Goal: Task Accomplishment & Management: Use online tool/utility

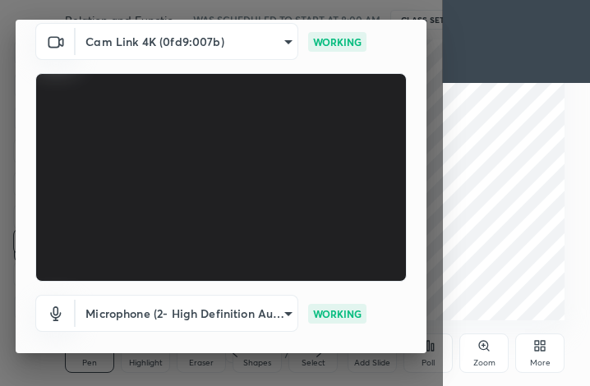
scroll to position [153, 0]
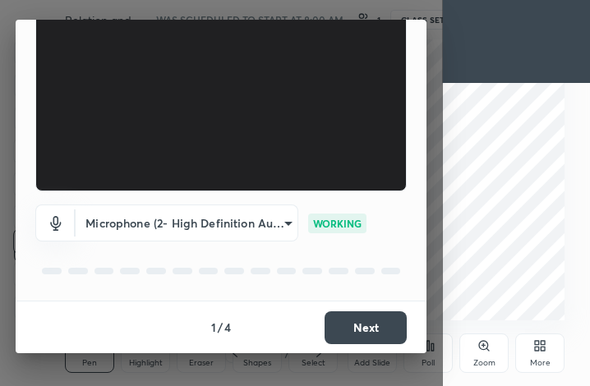
click at [371, 326] on button "Next" at bounding box center [366, 328] width 82 height 33
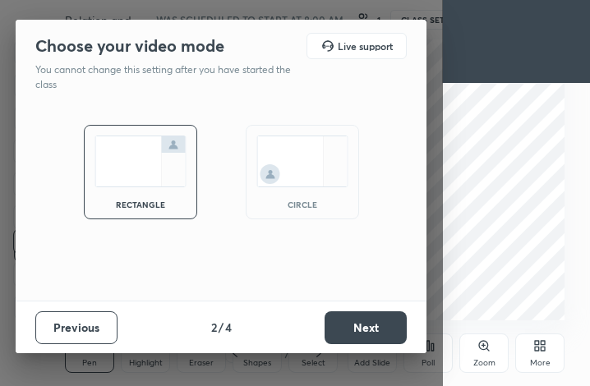
scroll to position [0, 0]
click at [362, 325] on button "Next" at bounding box center [366, 328] width 82 height 33
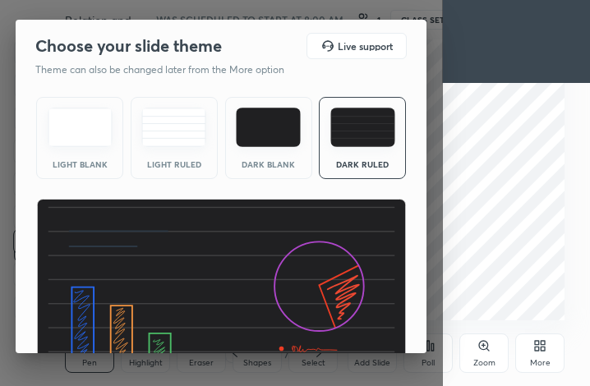
click at [292, 160] on div "Dark Blank" at bounding box center [269, 164] width 66 height 8
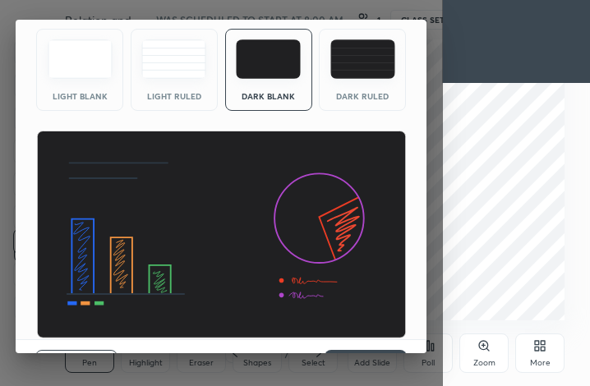
scroll to position [107, 0]
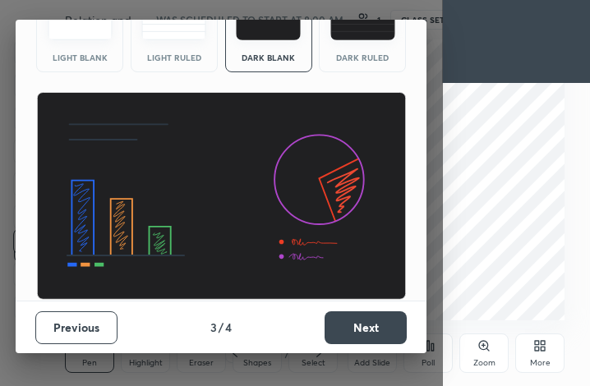
click at [361, 333] on button "Next" at bounding box center [366, 328] width 82 height 33
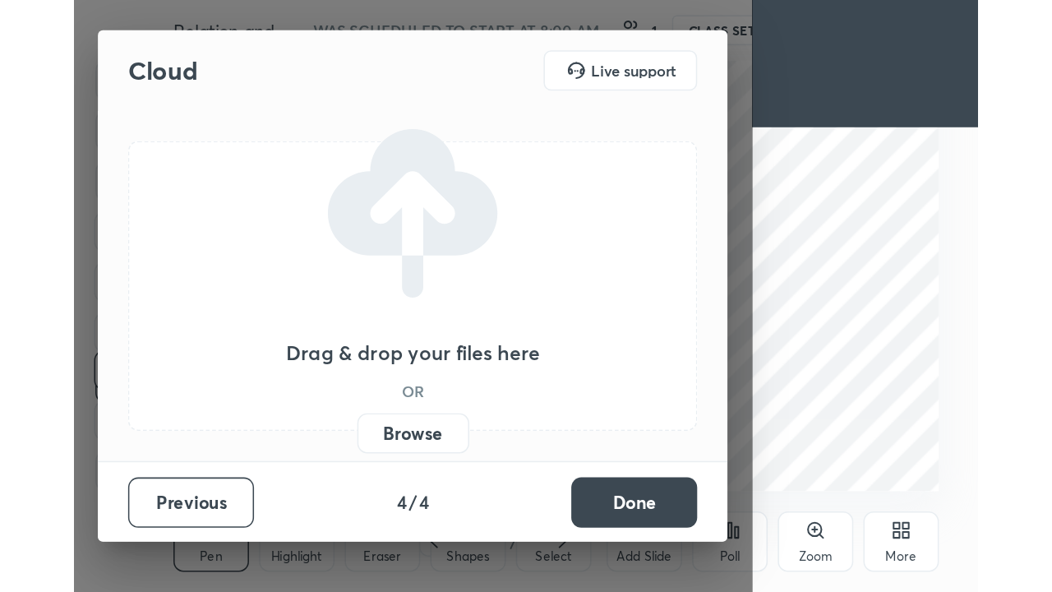
scroll to position [0, 0]
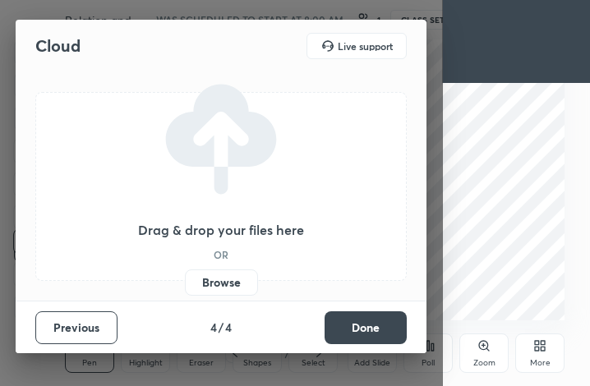
click at [360, 330] on button "Done" at bounding box center [366, 328] width 82 height 33
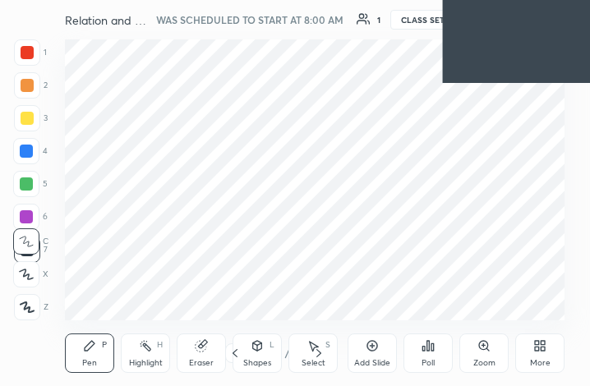
click at [536, 367] on div "More" at bounding box center [540, 363] width 21 height 8
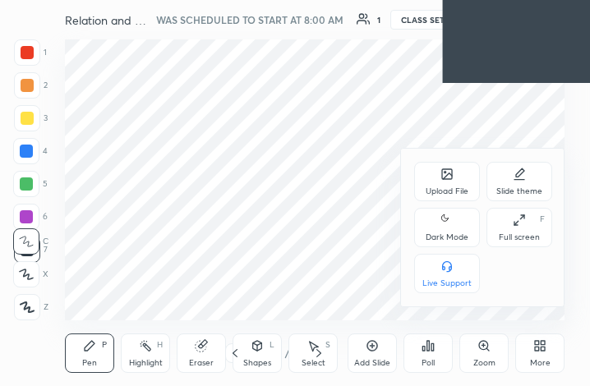
click at [509, 229] on div "Full screen F" at bounding box center [520, 227] width 66 height 39
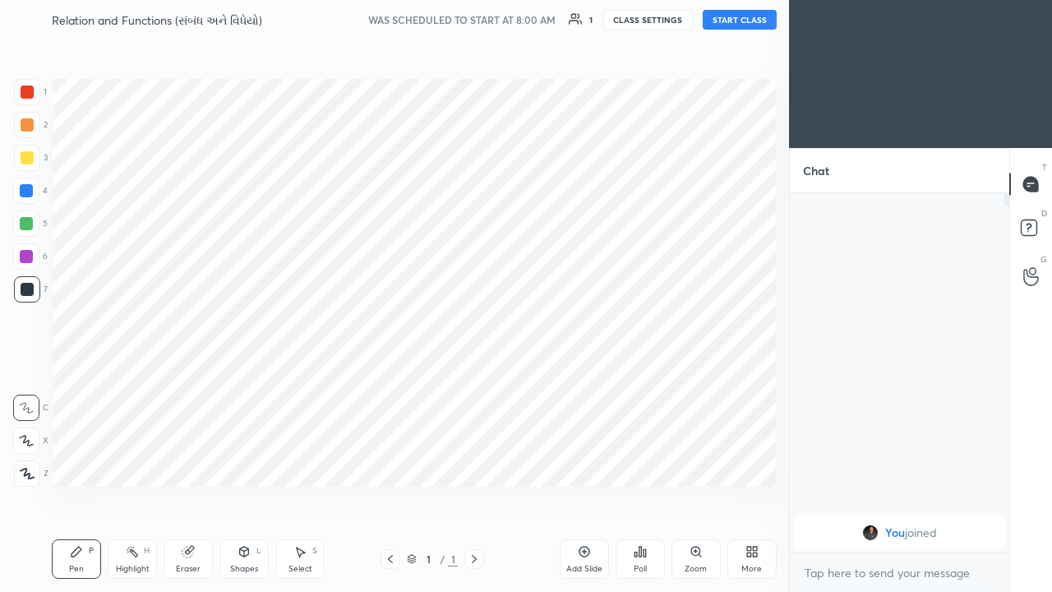
scroll to position [81717, 81480]
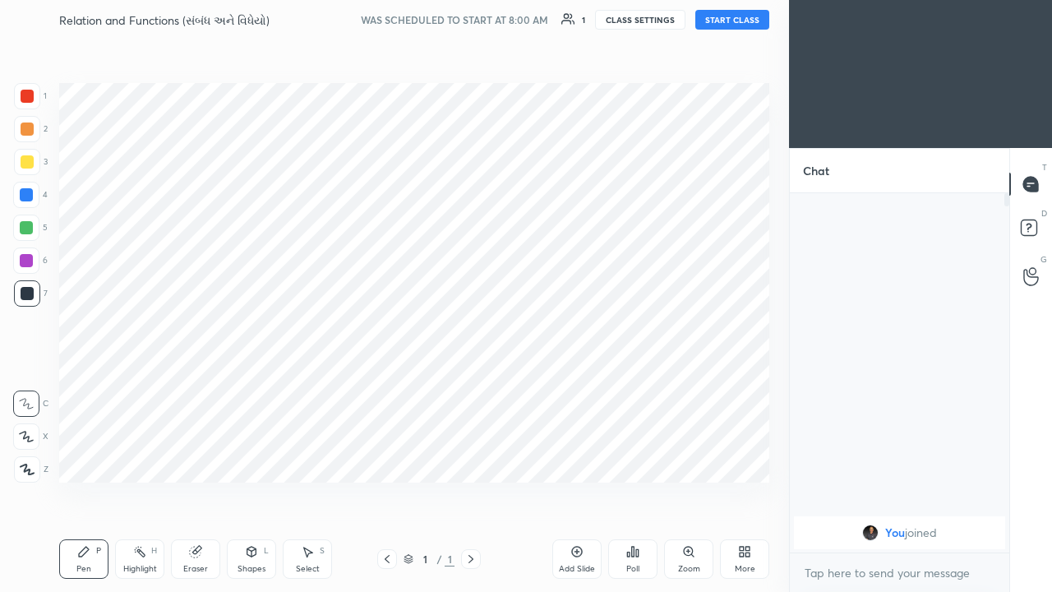
click at [589, 18] on button "START CLASS" at bounding box center [732, 20] width 74 height 20
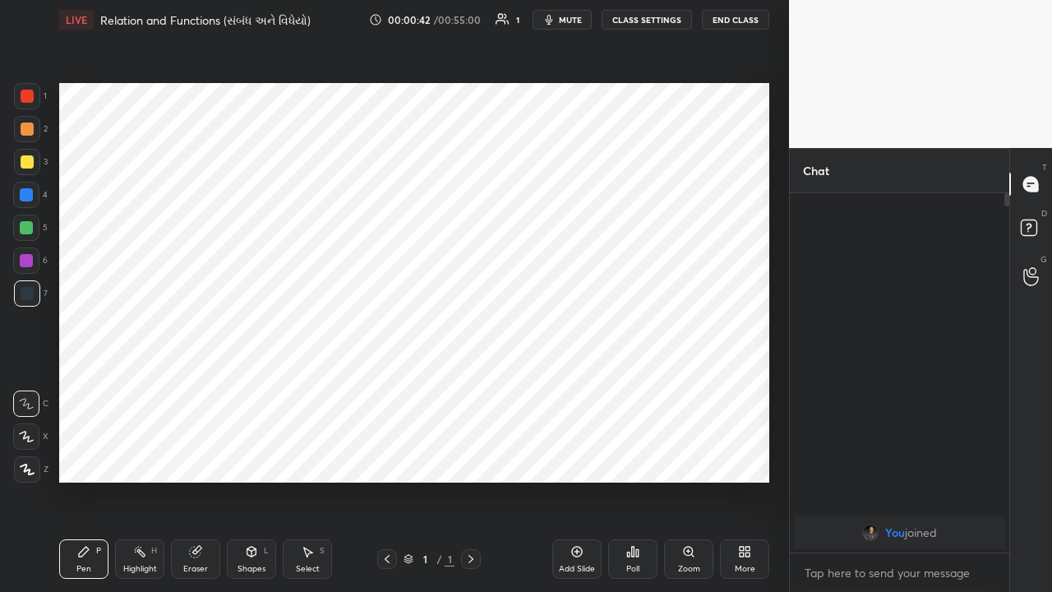
click at [580, 386] on div "Add Slide" at bounding box center [577, 569] width 36 height 8
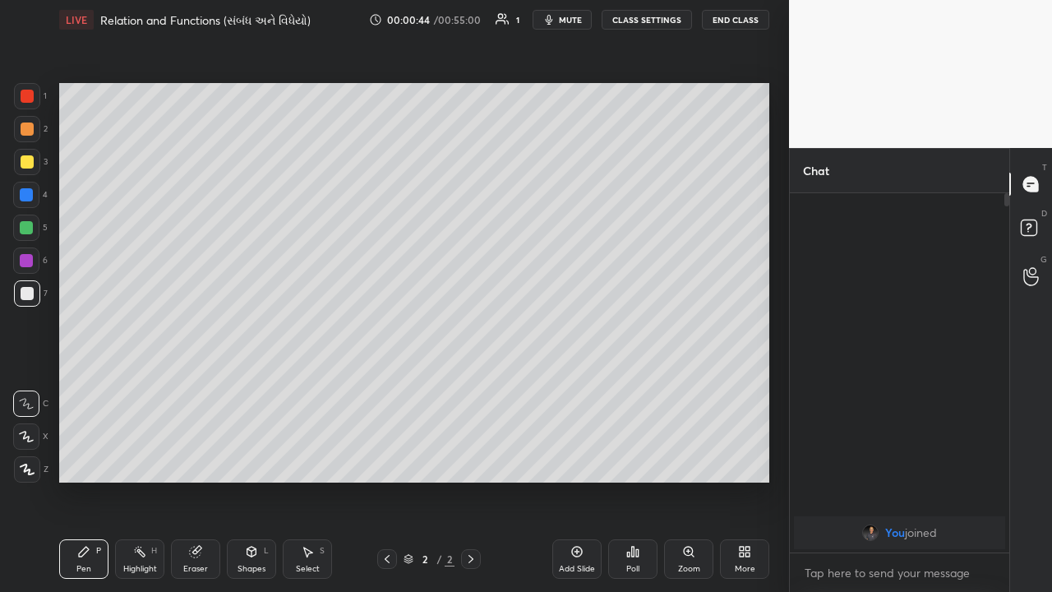
click at [25, 132] on div at bounding box center [27, 128] width 13 height 13
click at [25, 165] on div at bounding box center [27, 161] width 13 height 13
click at [30, 196] on div at bounding box center [26, 194] width 13 height 13
click at [30, 229] on div at bounding box center [26, 227] width 13 height 13
click at [30, 303] on div at bounding box center [27, 293] width 26 height 26
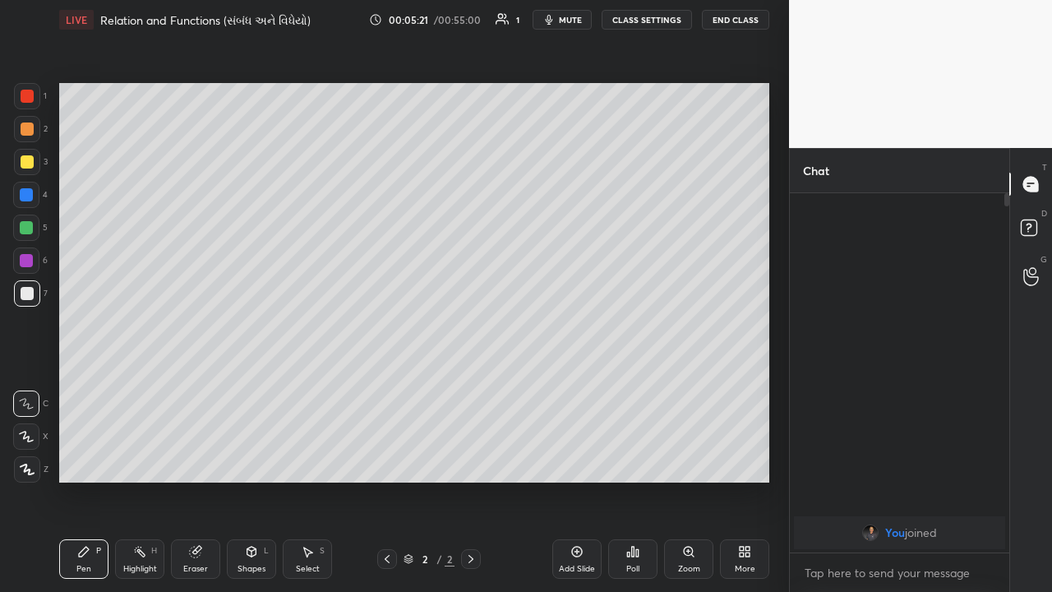
click at [25, 128] on div at bounding box center [27, 128] width 13 height 13
click at [31, 199] on div at bounding box center [26, 194] width 13 height 13
click at [34, 259] on div at bounding box center [26, 260] width 26 height 26
click at [30, 162] on div at bounding box center [27, 161] width 13 height 13
click at [581, 386] on div "Add Slide" at bounding box center [577, 569] width 36 height 8
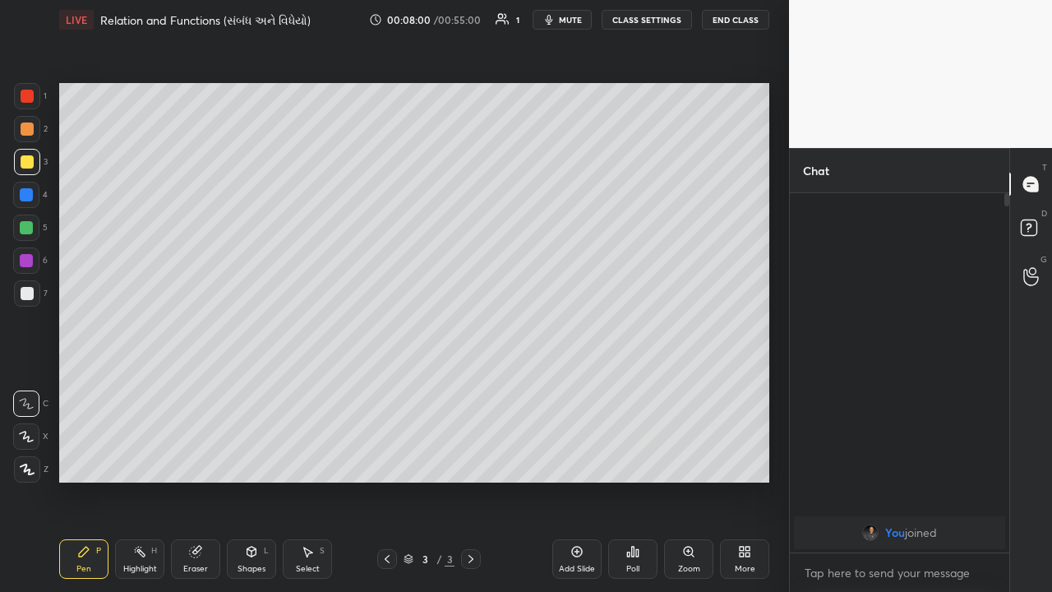
click at [26, 135] on div at bounding box center [27, 128] width 13 height 13
click at [34, 296] on div at bounding box center [27, 293] width 26 height 26
click at [148, 386] on div "Highlight H" at bounding box center [139, 558] width 49 height 39
click at [29, 166] on div at bounding box center [27, 161] width 13 height 13
click at [85, 386] on icon at bounding box center [84, 552] width 10 height 10
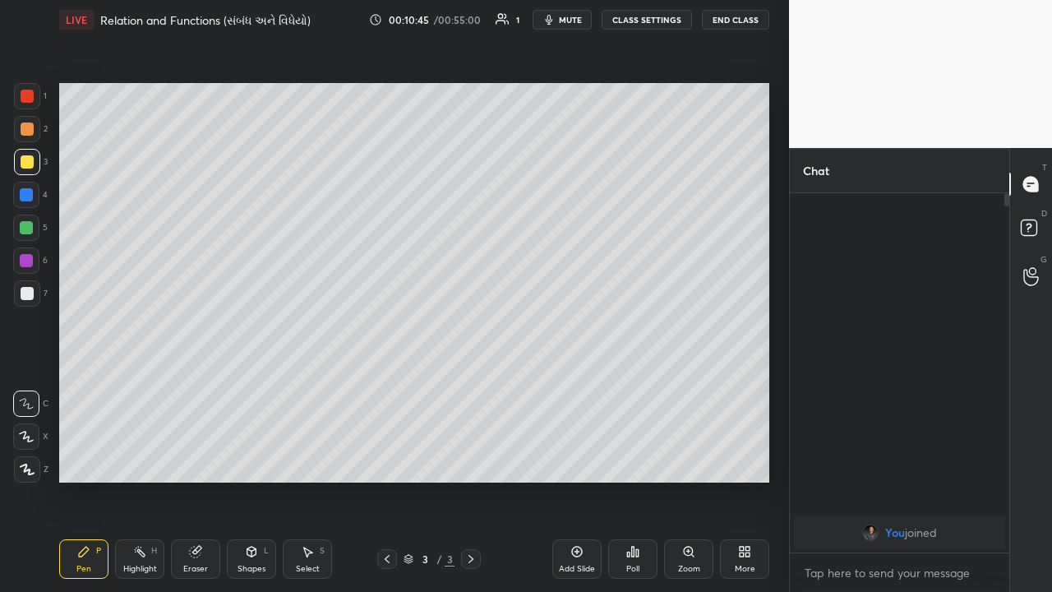
click at [27, 261] on div at bounding box center [26, 260] width 13 height 13
click at [27, 294] on div at bounding box center [27, 293] width 13 height 13
click at [149, 386] on div "Highlight" at bounding box center [140, 569] width 34 height 8
click at [76, 386] on div "Pen P" at bounding box center [83, 558] width 49 height 39
click at [34, 227] on div at bounding box center [26, 228] width 26 height 26
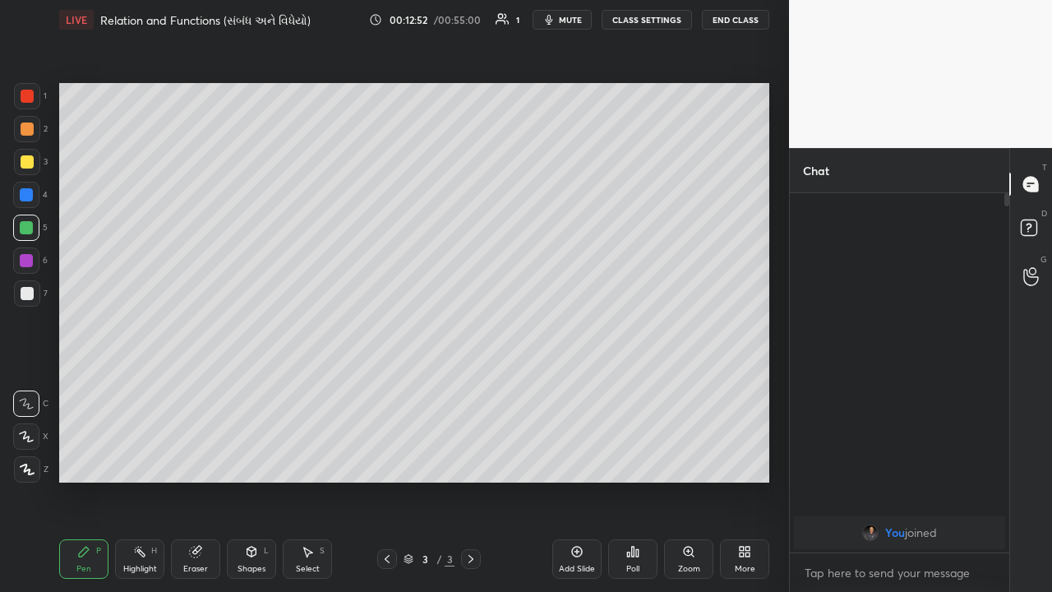
click at [23, 293] on div at bounding box center [27, 293] width 13 height 13
click at [194, 386] on div "Eraser" at bounding box center [195, 569] width 25 height 8
click at [94, 386] on div "Pen P" at bounding box center [83, 558] width 49 height 39
click at [570, 386] on div "Add Slide" at bounding box center [577, 569] width 36 height 8
click at [194, 386] on div "Eraser" at bounding box center [195, 558] width 49 height 39
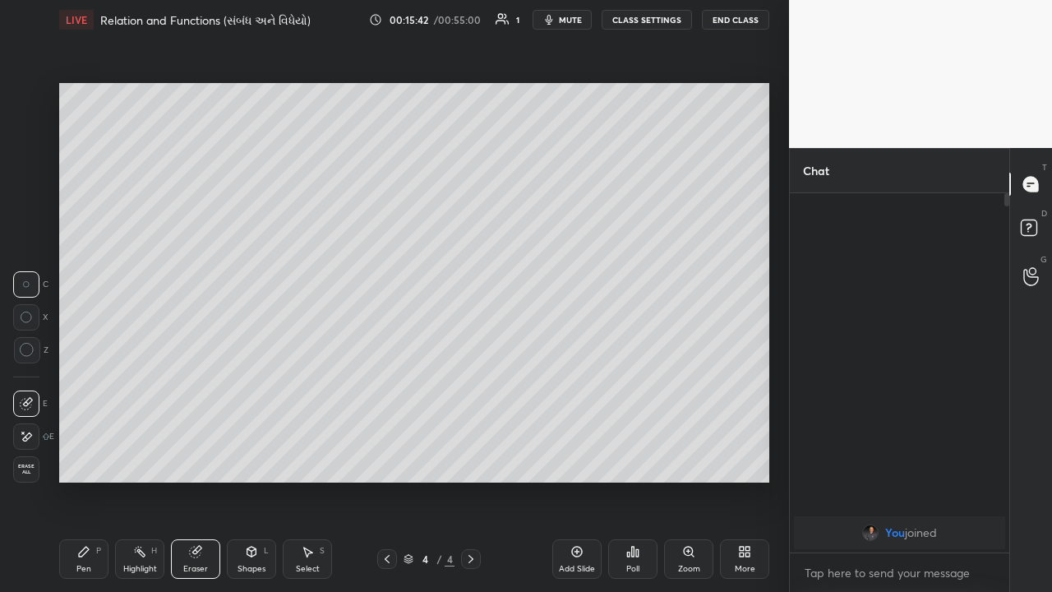
click at [88, 386] on icon at bounding box center [83, 551] width 13 height 13
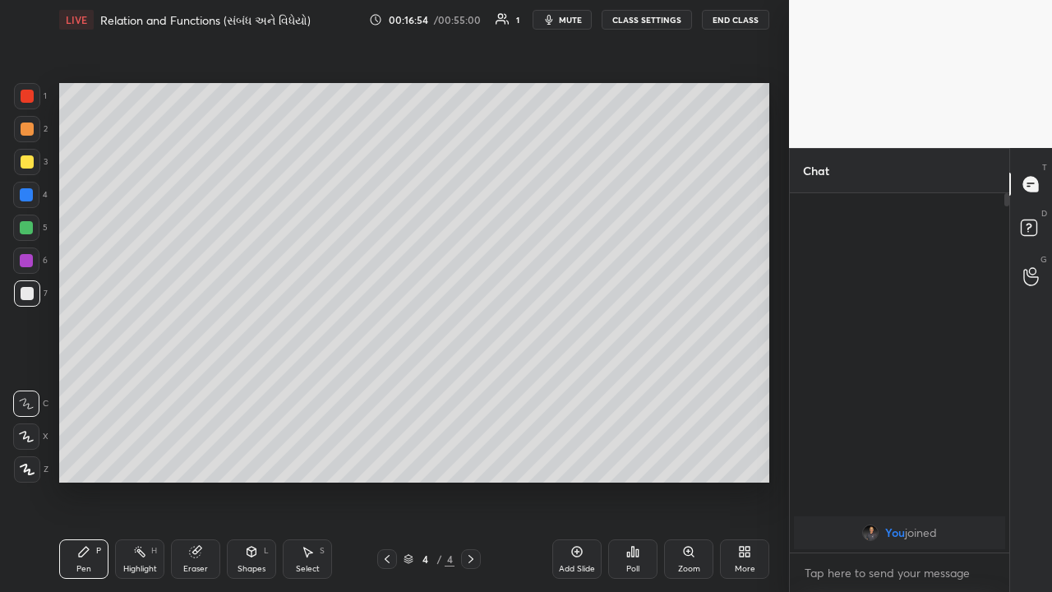
click at [312, 386] on div "Select S" at bounding box center [307, 558] width 49 height 39
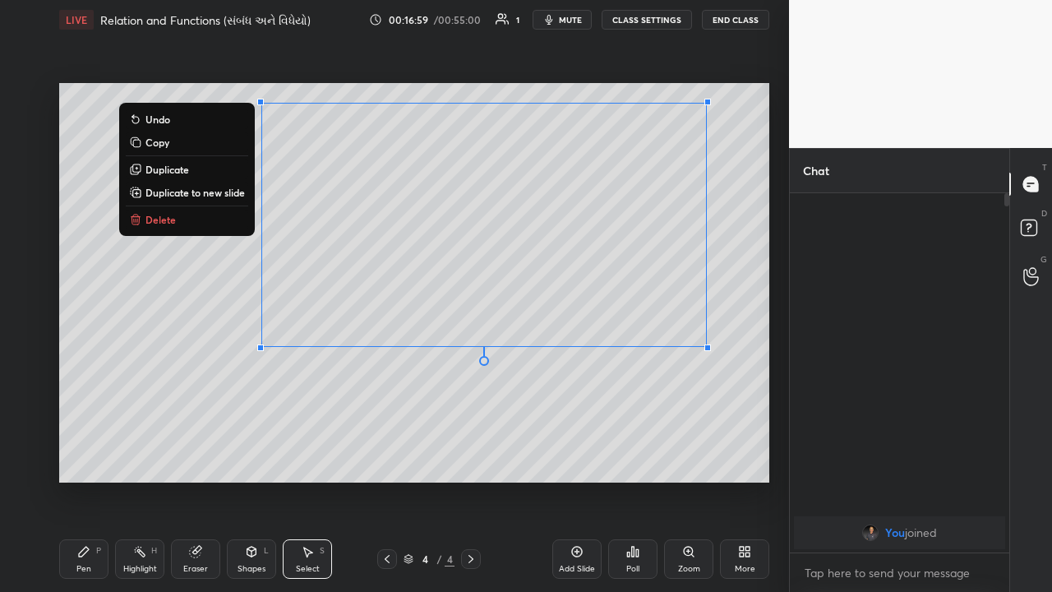
click at [221, 215] on button "Delete" at bounding box center [187, 220] width 122 height 20
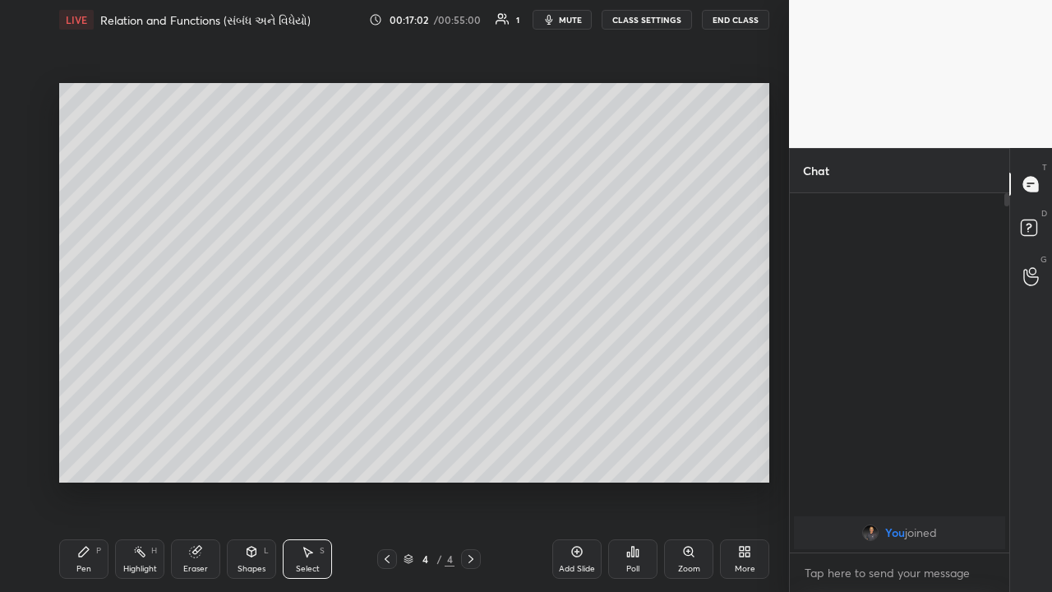
click at [85, 386] on div "Pen" at bounding box center [83, 569] width 15 height 8
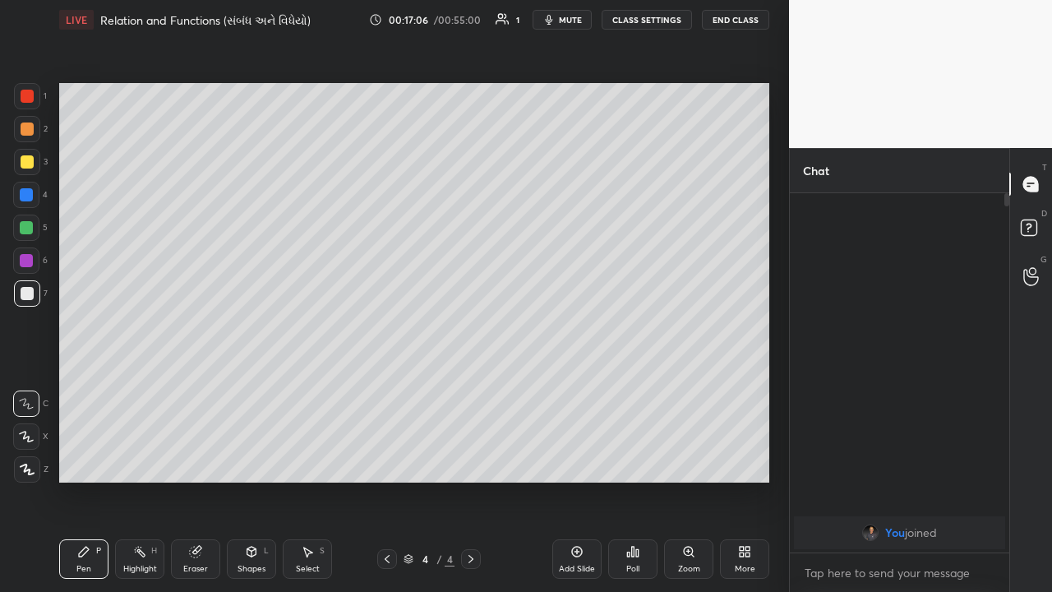
click at [32, 161] on div at bounding box center [27, 161] width 13 height 13
click at [24, 199] on div at bounding box center [26, 194] width 13 height 13
click at [25, 163] on div at bounding box center [27, 161] width 13 height 13
click at [542, 386] on div "Setting up your live class Poll for secs No correct answer Start poll" at bounding box center [414, 282] width 723 height 487
click at [31, 127] on div at bounding box center [27, 128] width 13 height 13
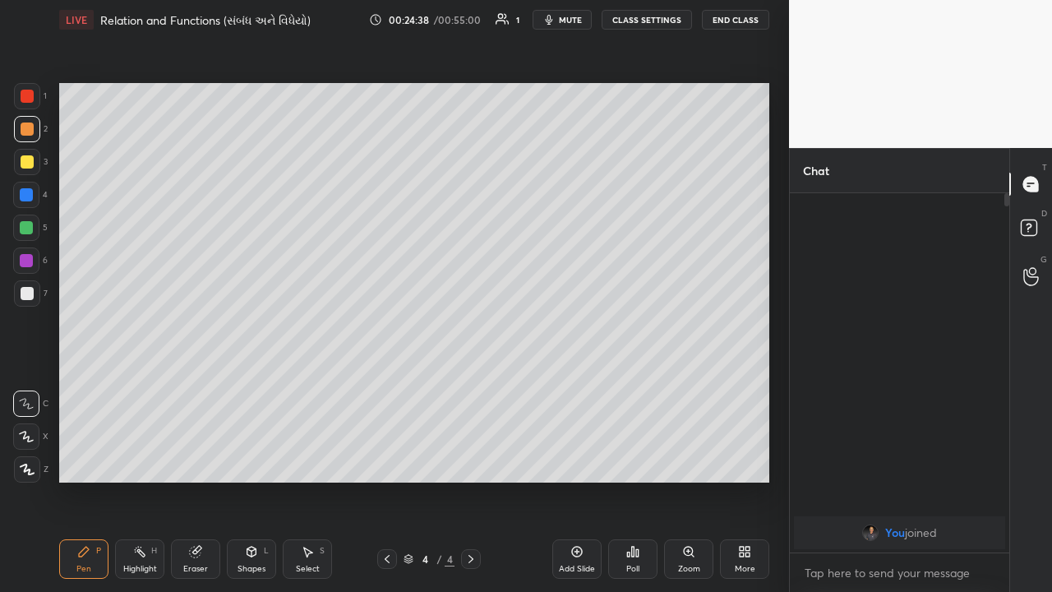
click at [575, 386] on div "Add Slide" at bounding box center [576, 558] width 49 height 39
click at [310, 386] on div "Select" at bounding box center [308, 569] width 24 height 8
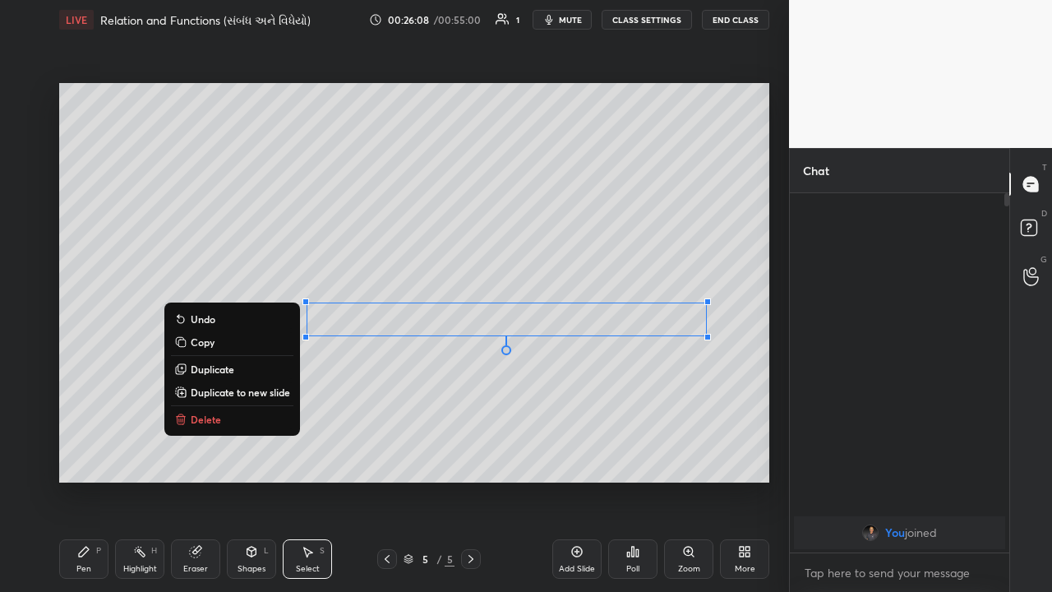
click at [224, 386] on button "Delete" at bounding box center [232, 419] width 122 height 20
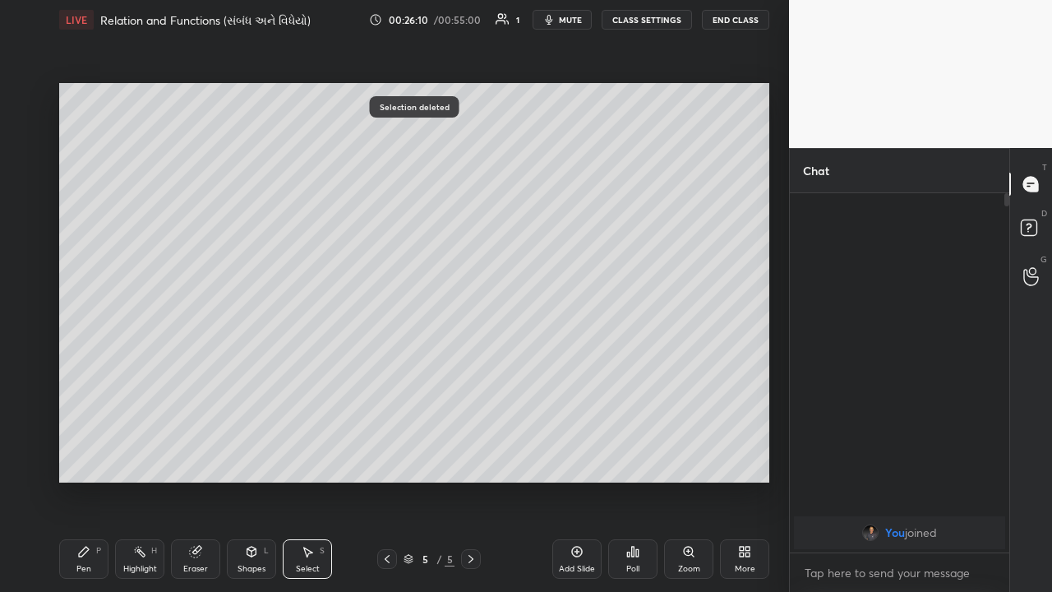
click at [88, 386] on icon at bounding box center [83, 551] width 13 height 13
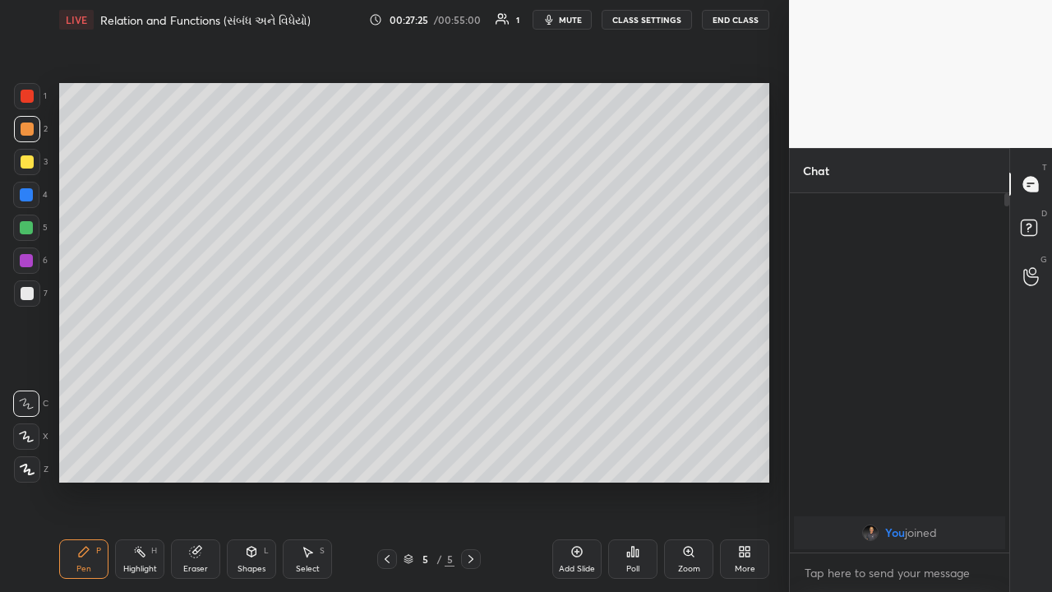
click at [579, 386] on icon at bounding box center [576, 551] width 13 height 13
click at [24, 229] on div at bounding box center [26, 227] width 13 height 13
click at [572, 386] on div "Add Slide" at bounding box center [576, 558] width 49 height 39
click at [23, 293] on div at bounding box center [27, 293] width 13 height 13
click at [29, 166] on div at bounding box center [27, 161] width 13 height 13
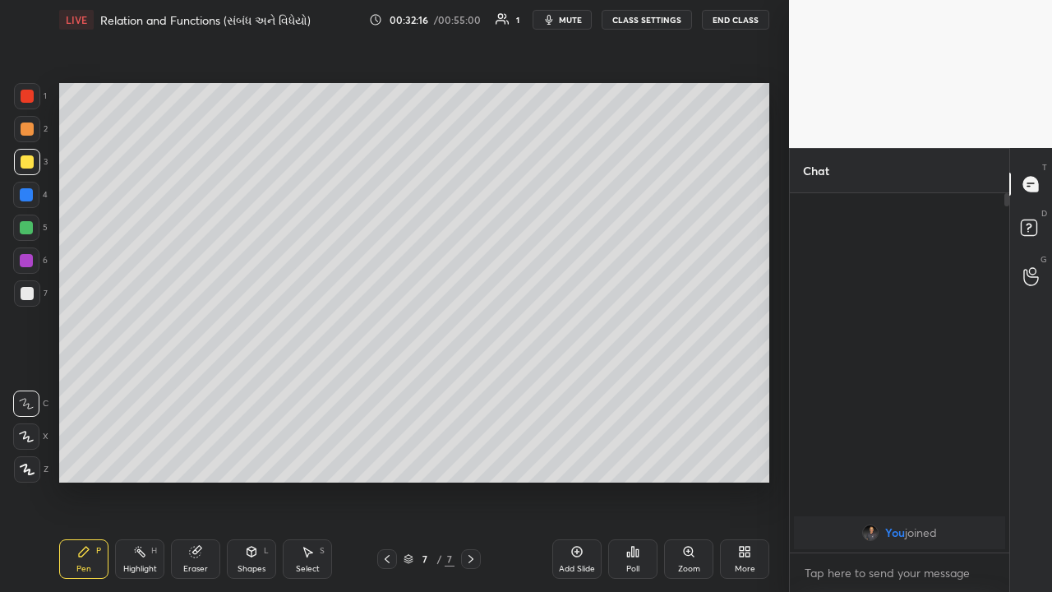
click at [306, 386] on icon at bounding box center [308, 552] width 9 height 10
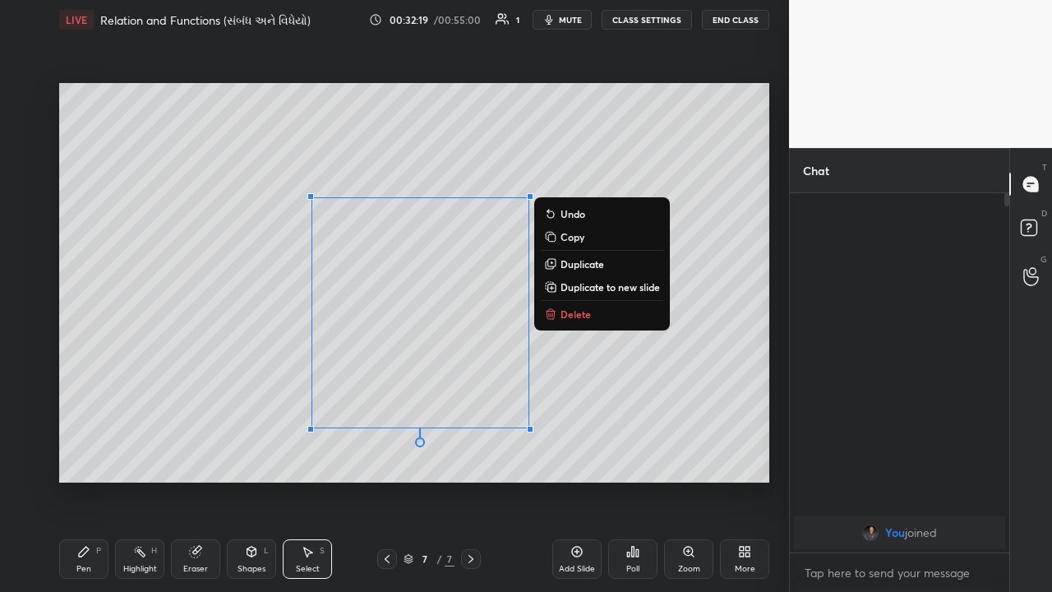
click at [573, 315] on p "Delete" at bounding box center [576, 313] width 30 height 13
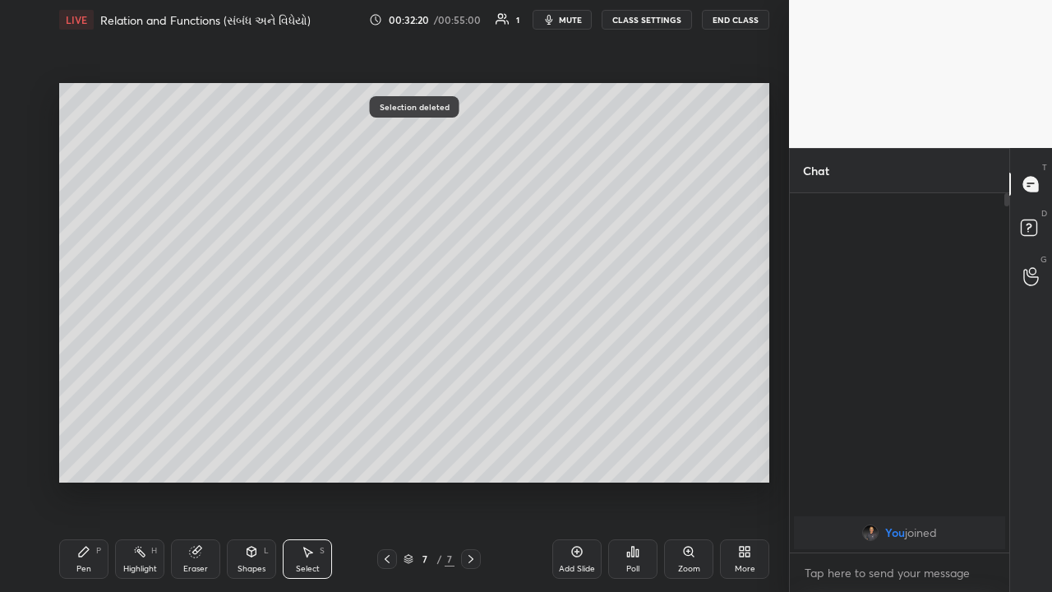
click at [86, 386] on div "Pen P" at bounding box center [83, 558] width 49 height 39
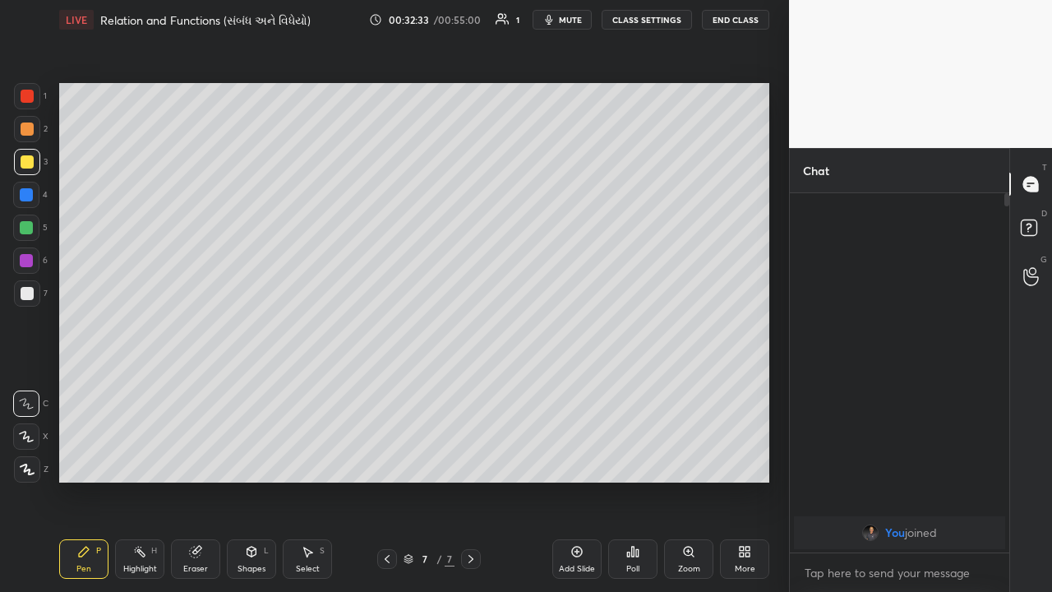
click at [25, 294] on div at bounding box center [27, 293] width 13 height 13
click at [315, 386] on div "Select" at bounding box center [308, 569] width 24 height 8
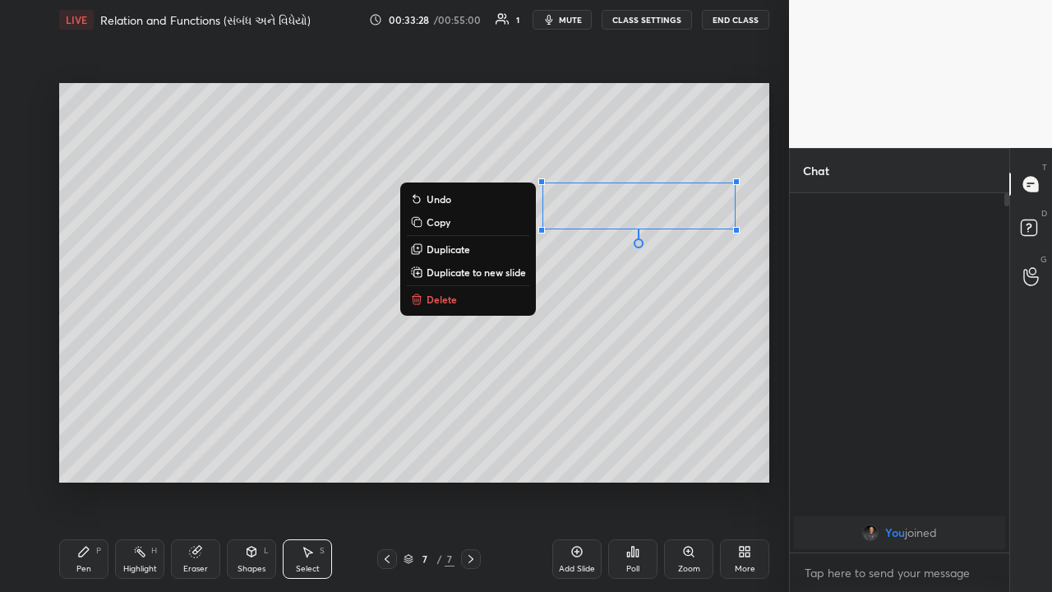
click at [445, 300] on p "Delete" at bounding box center [442, 299] width 30 height 13
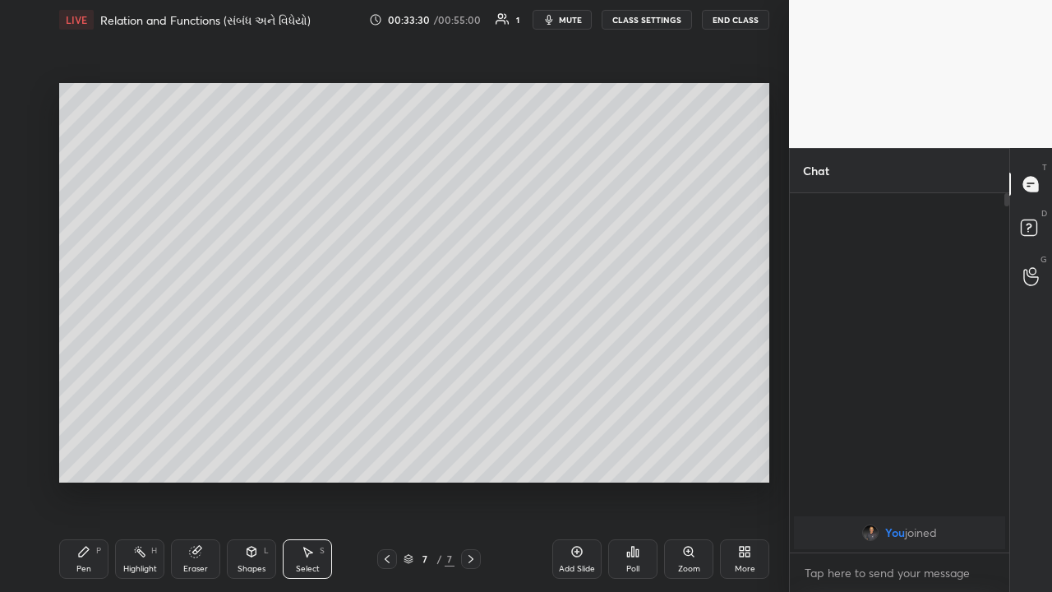
click at [85, 386] on icon at bounding box center [83, 551] width 13 height 13
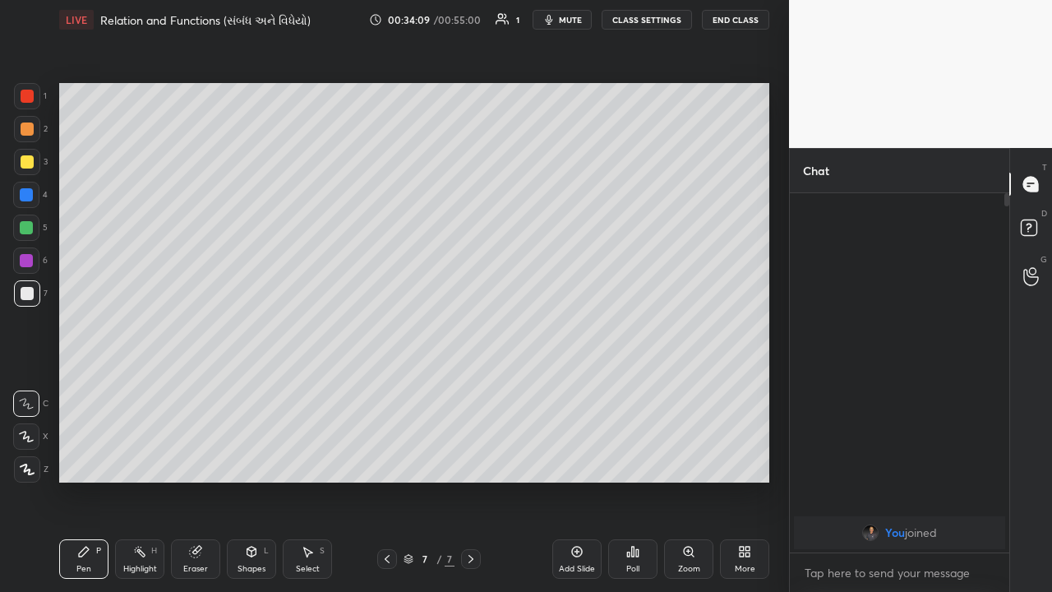
click at [197, 386] on icon at bounding box center [195, 551] width 13 height 13
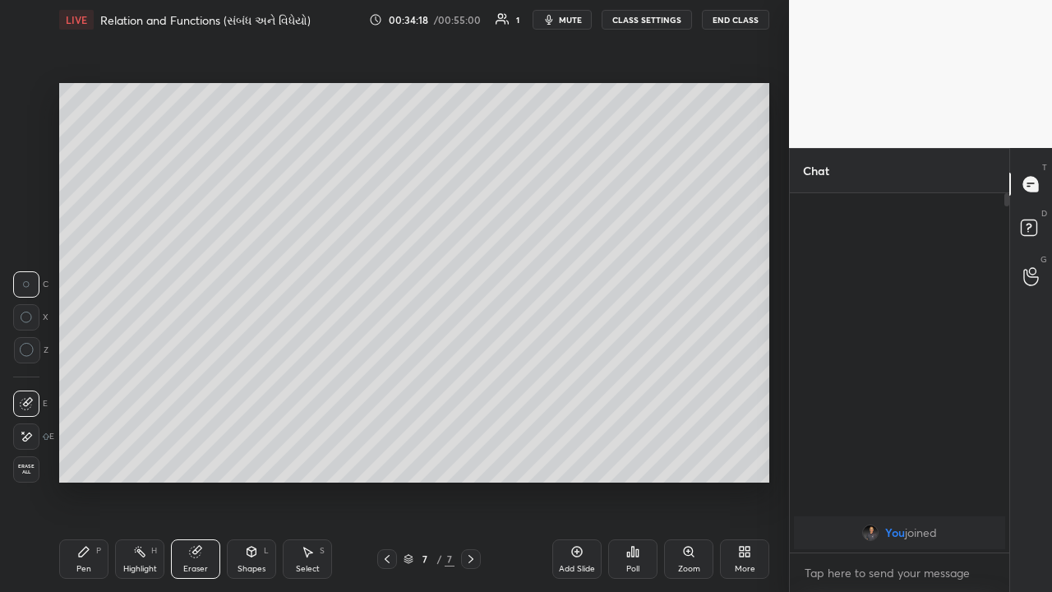
click at [80, 386] on div "Pen" at bounding box center [83, 569] width 15 height 8
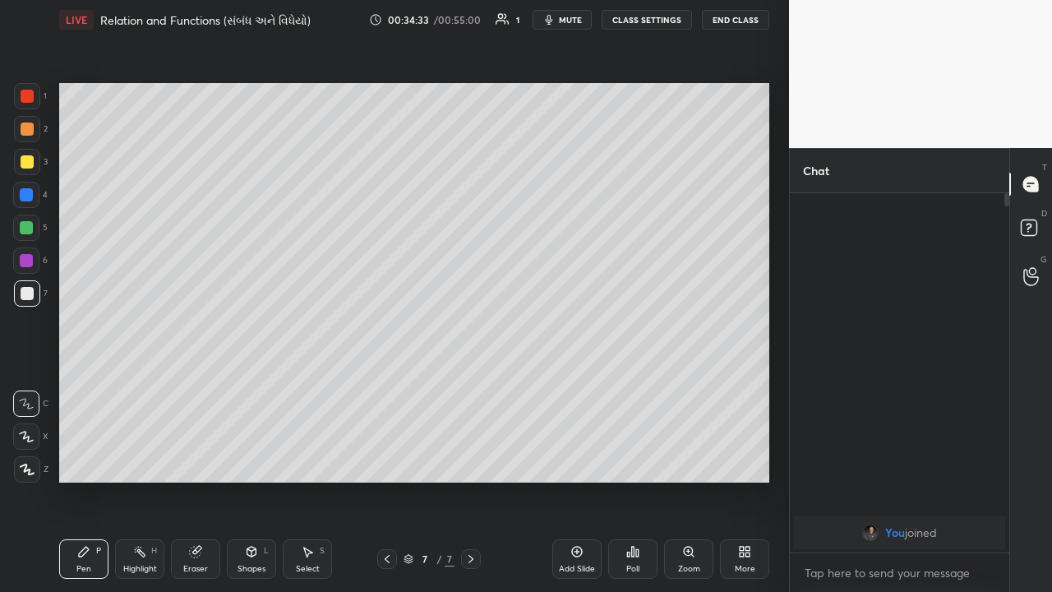
click at [207, 386] on div "Eraser" at bounding box center [195, 558] width 49 height 39
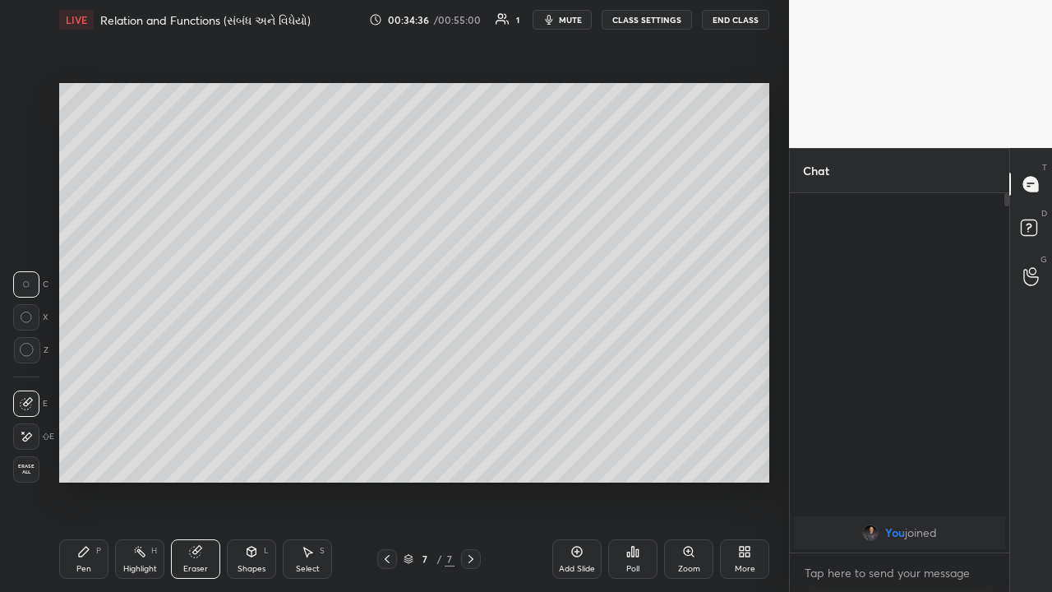
click at [94, 386] on div "Pen P" at bounding box center [83, 558] width 49 height 39
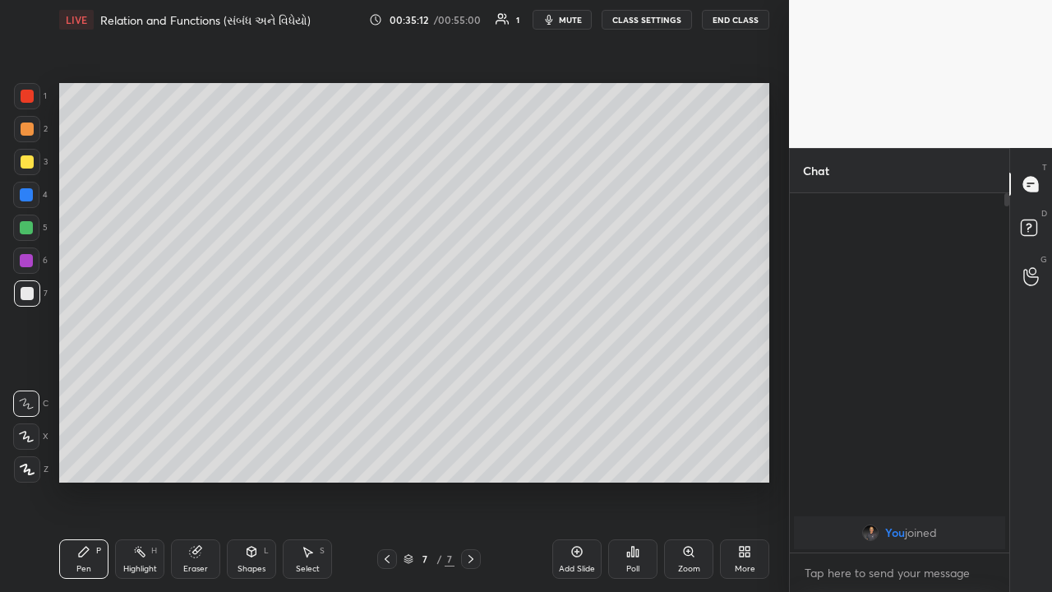
click at [27, 130] on div at bounding box center [27, 128] width 13 height 13
click at [577, 386] on div "Add Slide" at bounding box center [577, 569] width 36 height 8
click at [25, 297] on div at bounding box center [27, 293] width 13 height 13
click at [30, 201] on div at bounding box center [26, 194] width 13 height 13
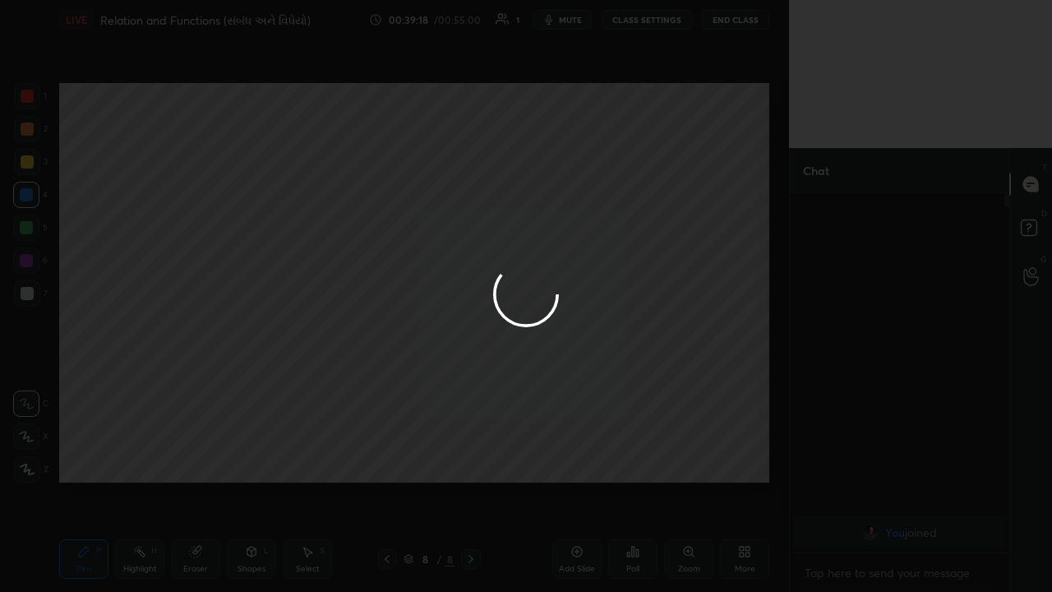
click at [29, 168] on div at bounding box center [526, 296] width 1052 height 592
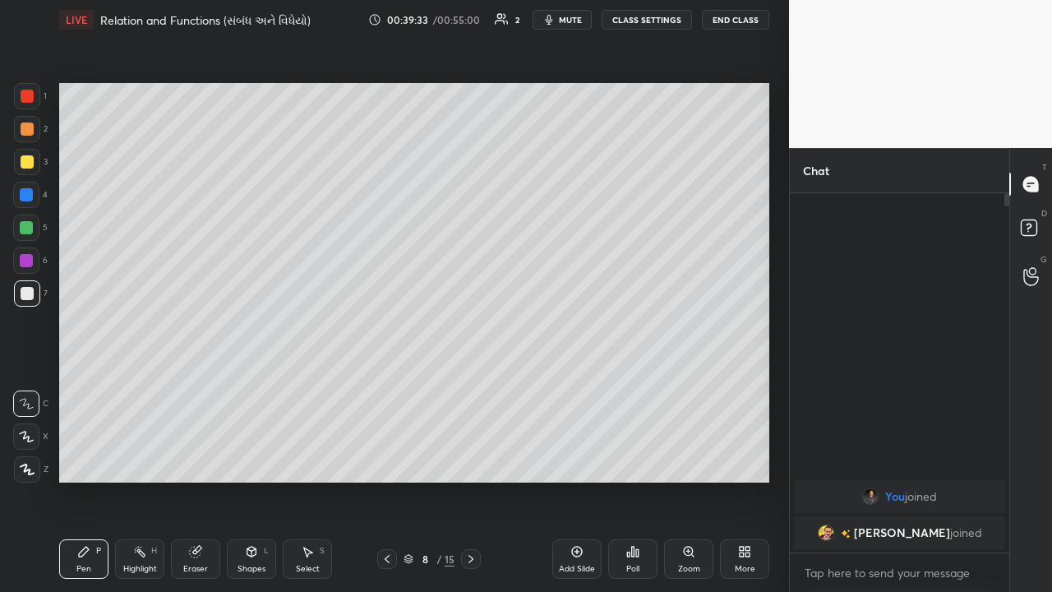
click at [31, 170] on div at bounding box center [27, 162] width 26 height 26
click at [25, 232] on div at bounding box center [26, 227] width 13 height 13
click at [196, 386] on div "Eraser" at bounding box center [195, 569] width 25 height 8
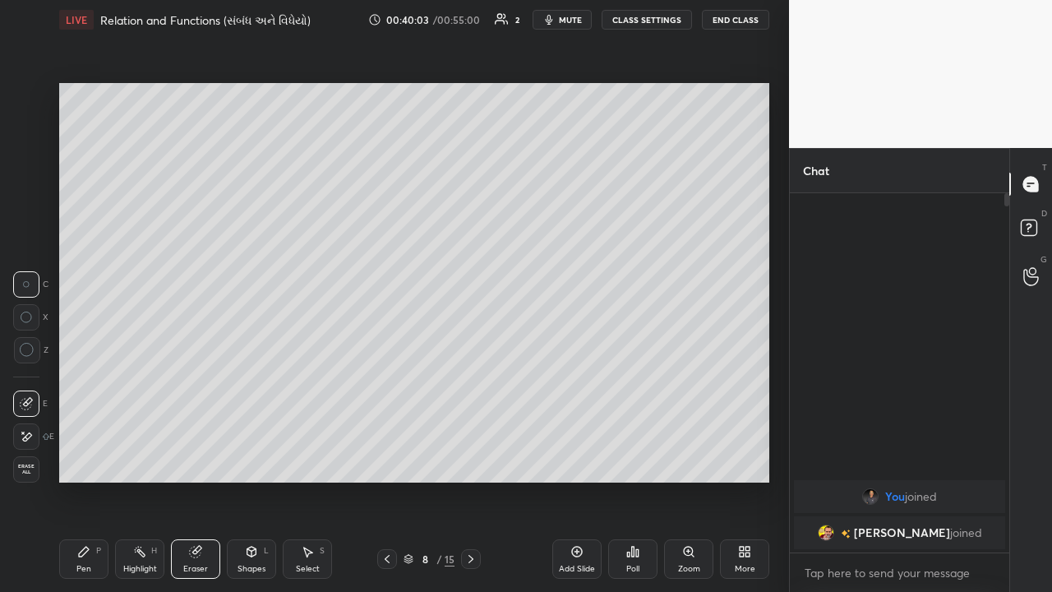
click at [90, 386] on div "Pen P" at bounding box center [83, 558] width 49 height 39
click at [198, 386] on div "Eraser" at bounding box center [195, 558] width 49 height 39
click at [92, 386] on div "Pen P" at bounding box center [83, 558] width 49 height 39
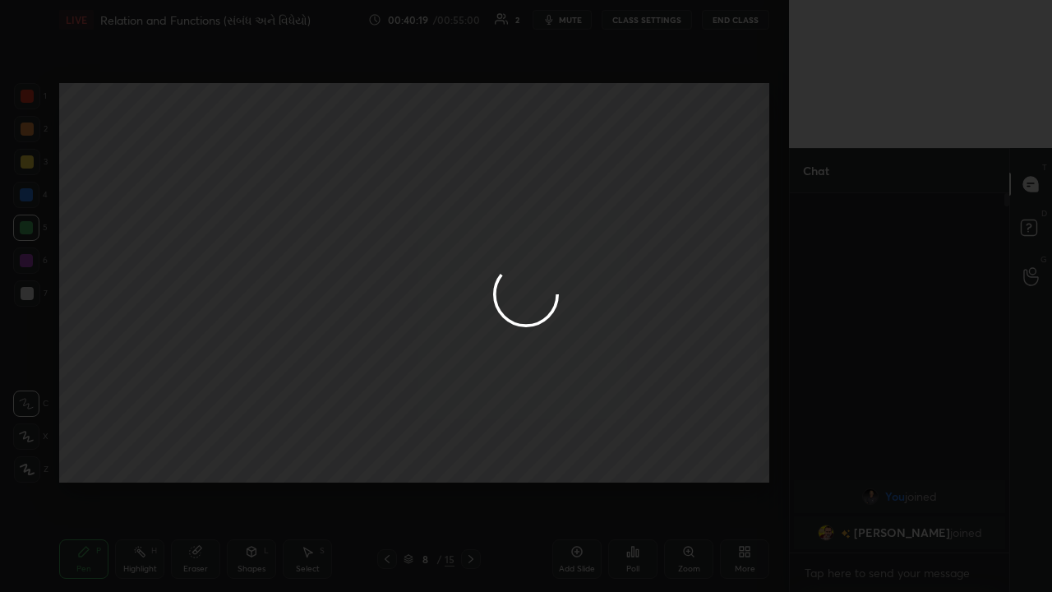
click at [228, 324] on div at bounding box center [526, 296] width 1052 height 592
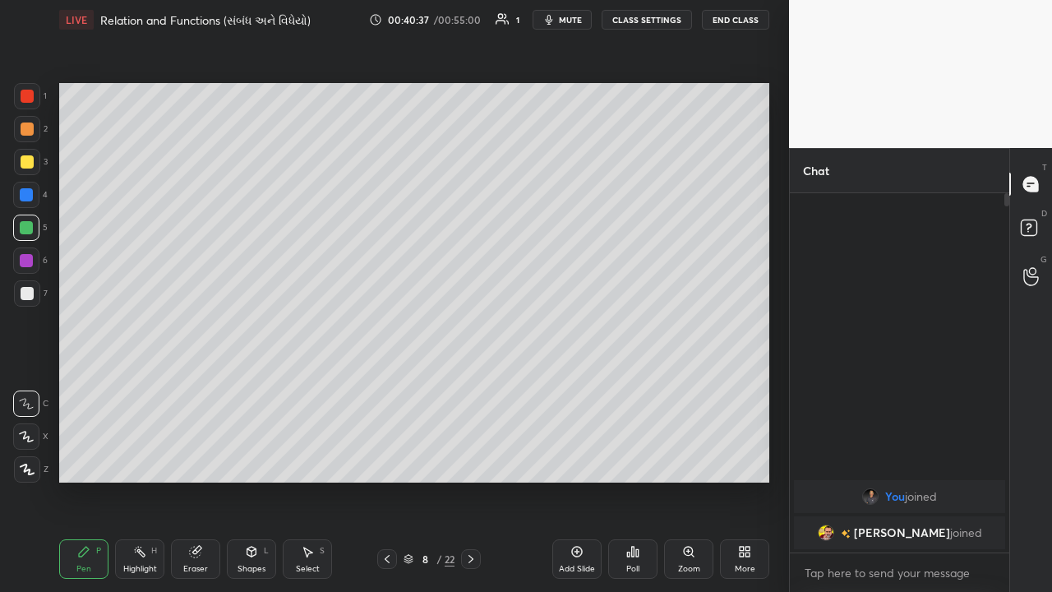
click at [200, 386] on div "Eraser" at bounding box center [195, 569] width 25 height 8
click at [95, 386] on div "Pen P" at bounding box center [83, 558] width 49 height 39
click at [30, 196] on div at bounding box center [26, 194] width 13 height 13
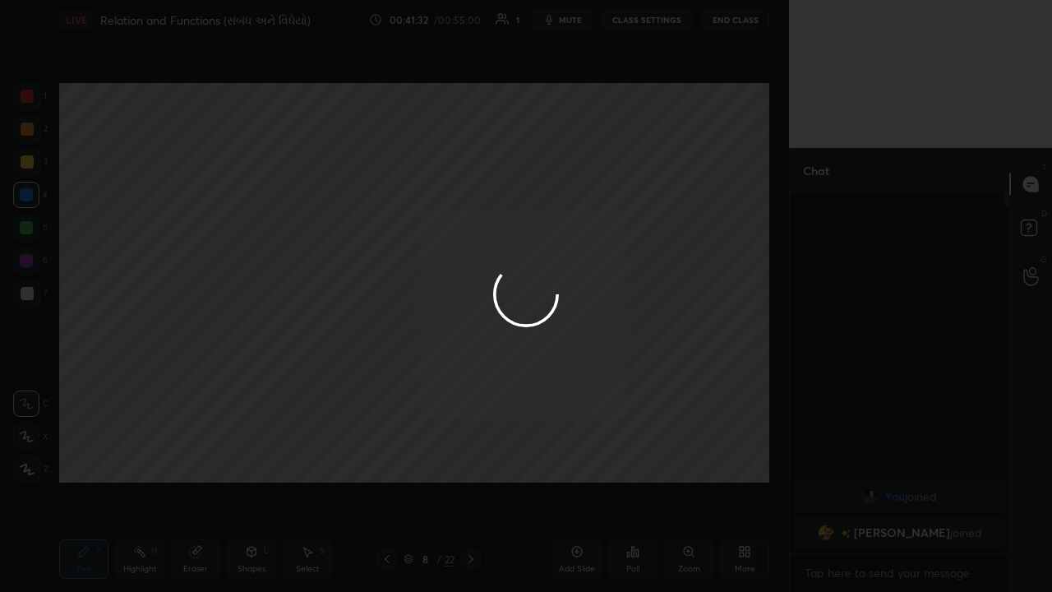
click at [375, 308] on div at bounding box center [526, 296] width 1052 height 592
click at [388, 308] on div at bounding box center [526, 296] width 1052 height 592
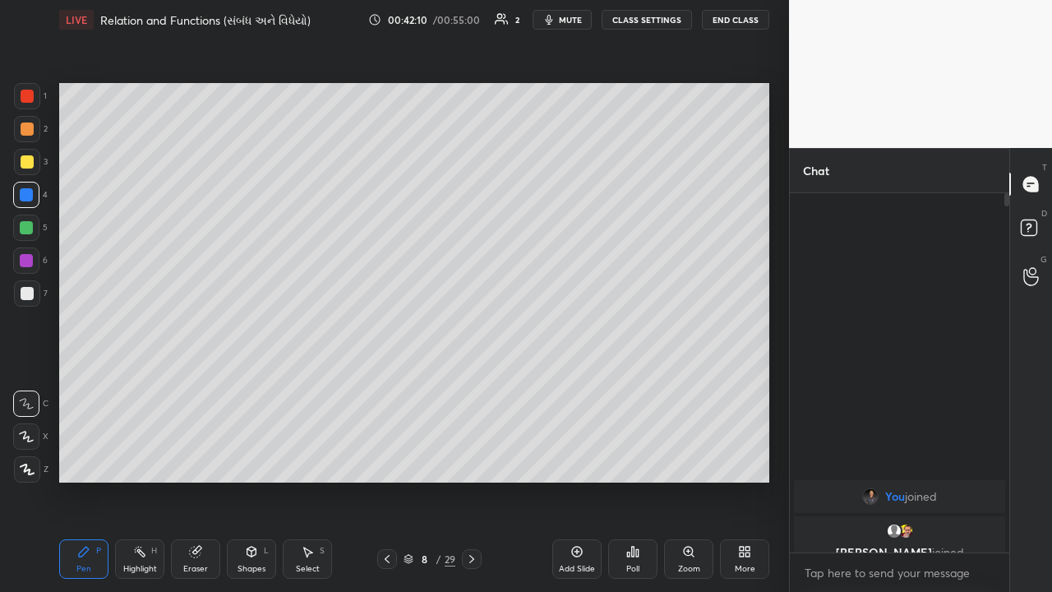
click at [194, 386] on div "Eraser" at bounding box center [195, 558] width 49 height 39
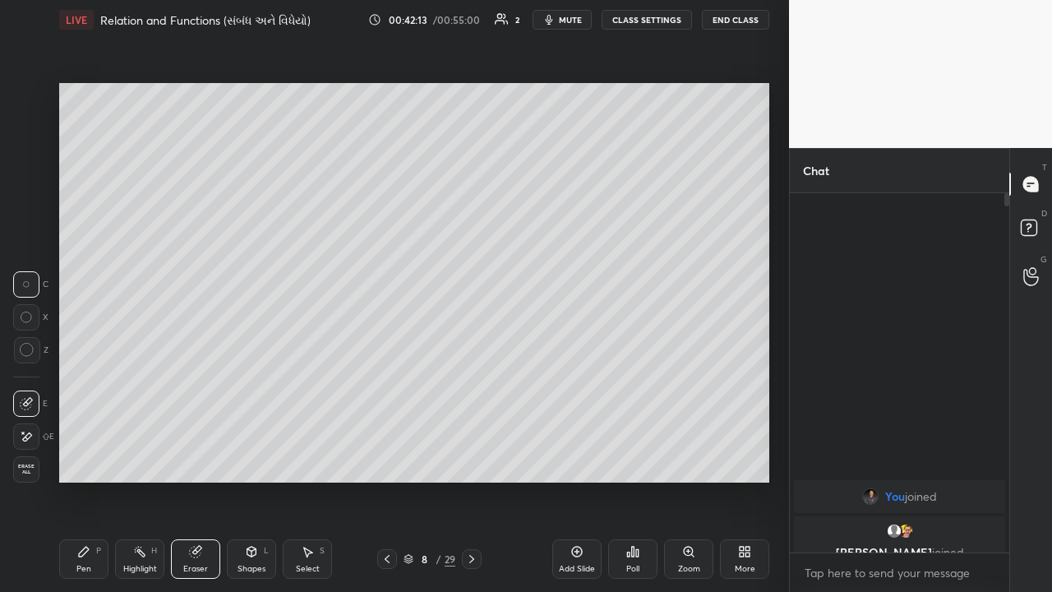
click at [136, 386] on div "Highlight" at bounding box center [140, 569] width 34 height 8
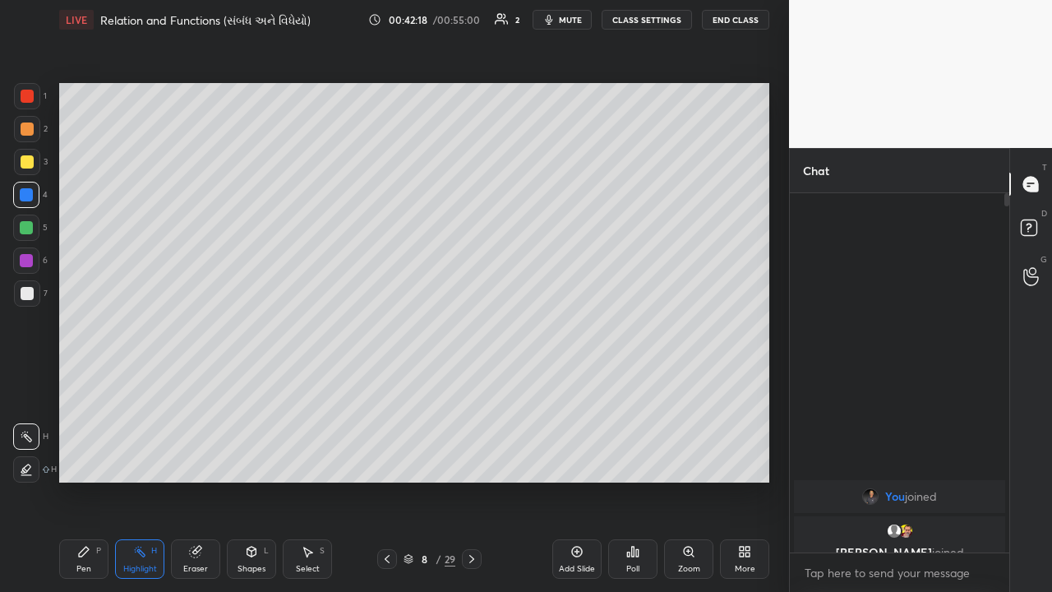
click at [79, 386] on div "Pen" at bounding box center [83, 569] width 15 height 8
click at [28, 265] on div at bounding box center [26, 260] width 13 height 13
click at [132, 386] on div "Highlight H" at bounding box center [139, 558] width 49 height 39
click at [303, 386] on div "Select S" at bounding box center [307, 558] width 49 height 39
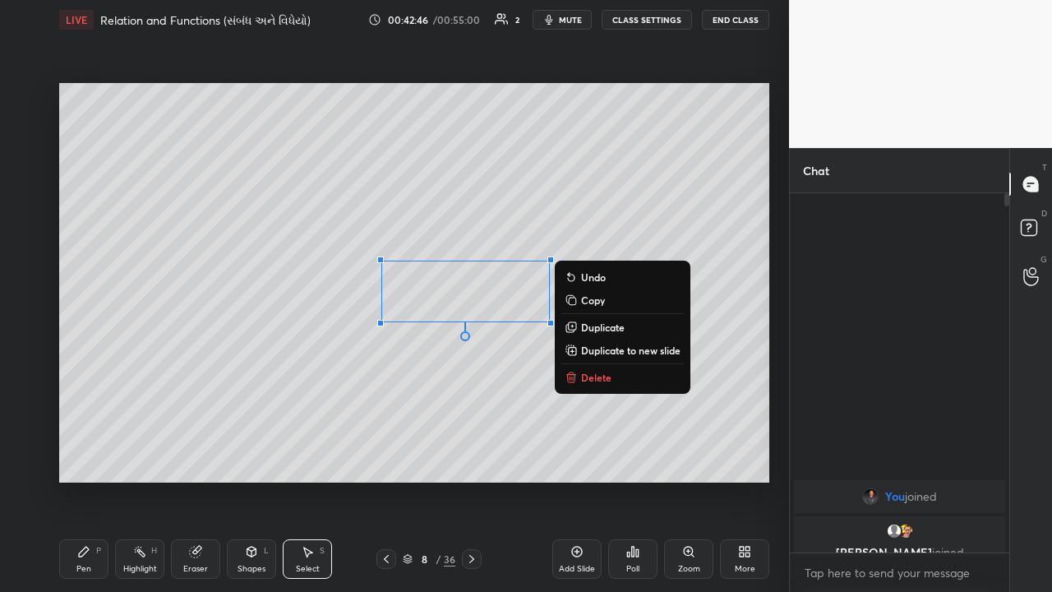
click at [586, 377] on p "Delete" at bounding box center [596, 377] width 30 height 13
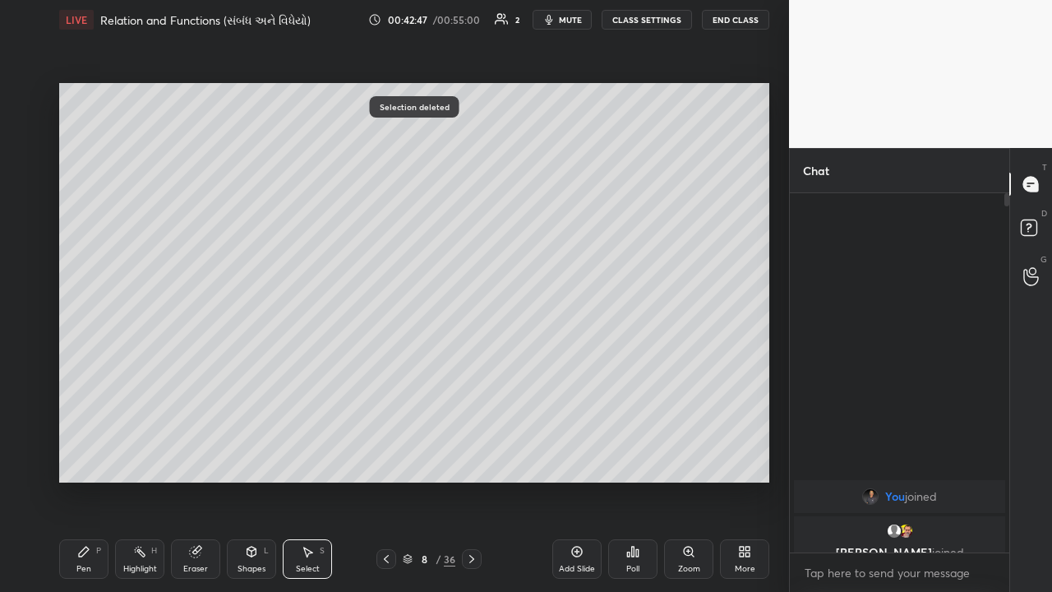
click at [84, 386] on div "Pen P" at bounding box center [83, 558] width 49 height 39
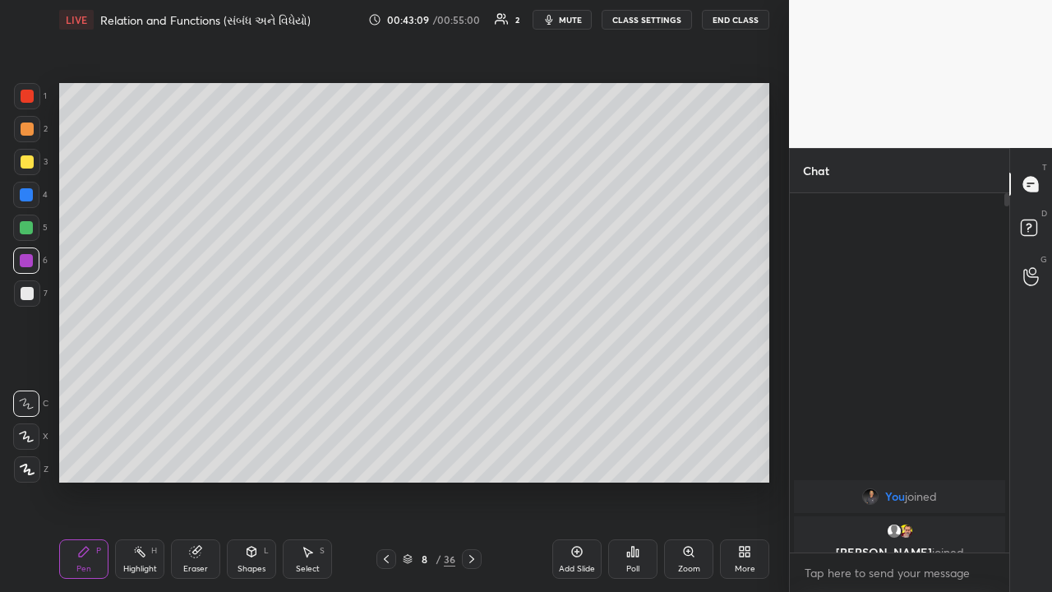
click at [142, 386] on rect at bounding box center [141, 553] width 8 height 8
click at [85, 386] on div "Pen" at bounding box center [83, 569] width 15 height 8
click at [25, 297] on div at bounding box center [27, 293] width 13 height 13
click at [149, 386] on div "Highlight H" at bounding box center [139, 558] width 49 height 39
click at [90, 386] on div "Pen P" at bounding box center [83, 558] width 49 height 39
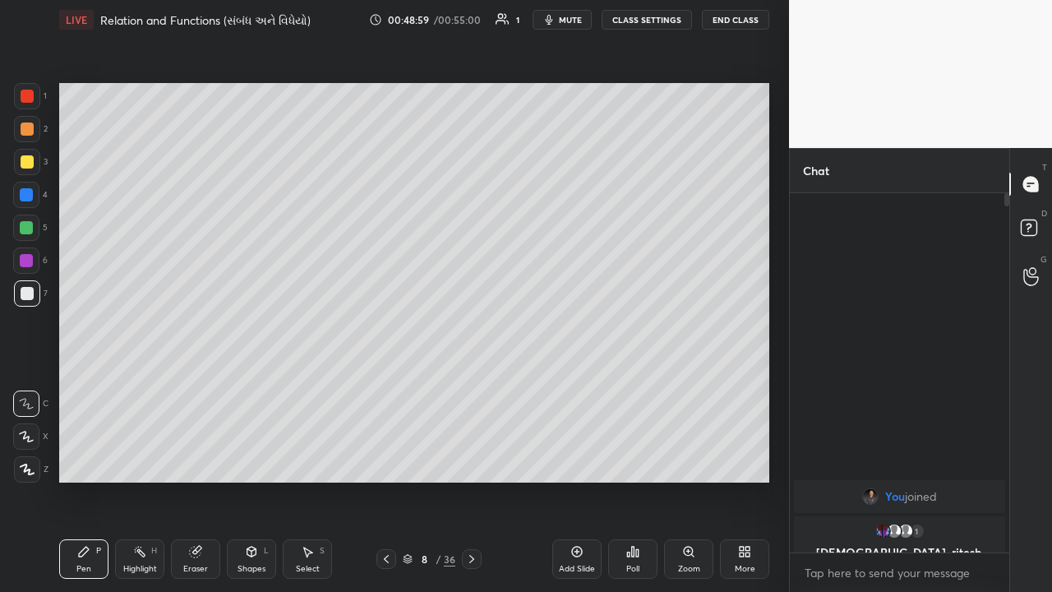
click at [589, 24] on button "End Class" at bounding box center [735, 20] width 67 height 20
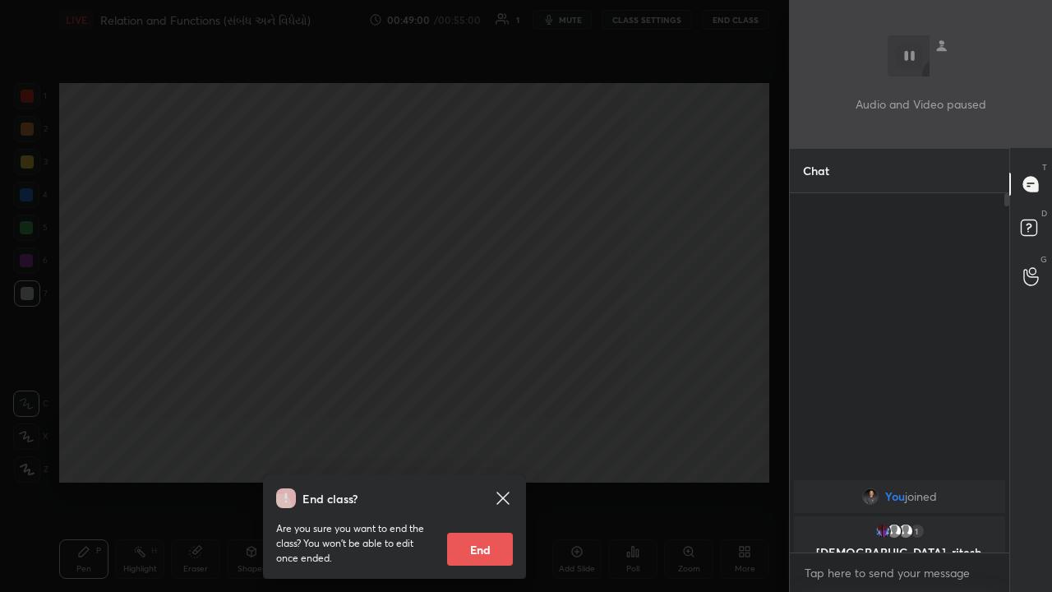
click at [499, 386] on button "End" at bounding box center [480, 549] width 66 height 33
type textarea "x"
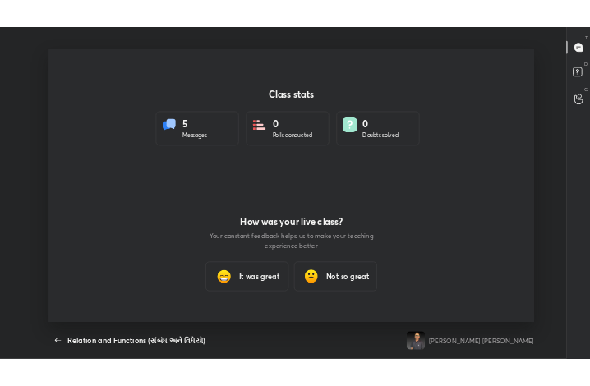
scroll to position [81717, 81165]
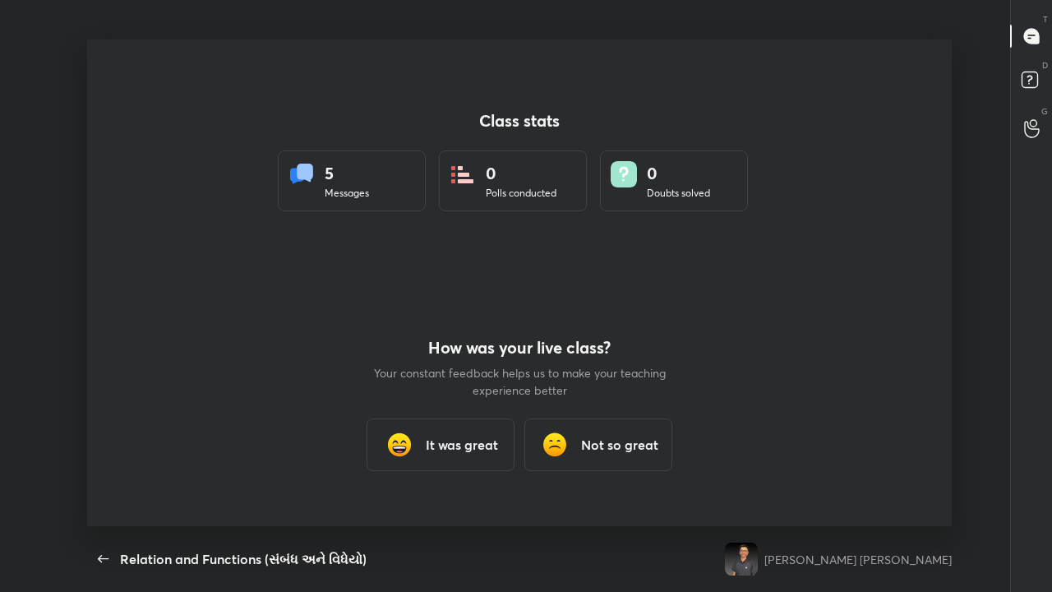
click at [589, 386] on h3 "Not so great" at bounding box center [619, 445] width 77 height 20
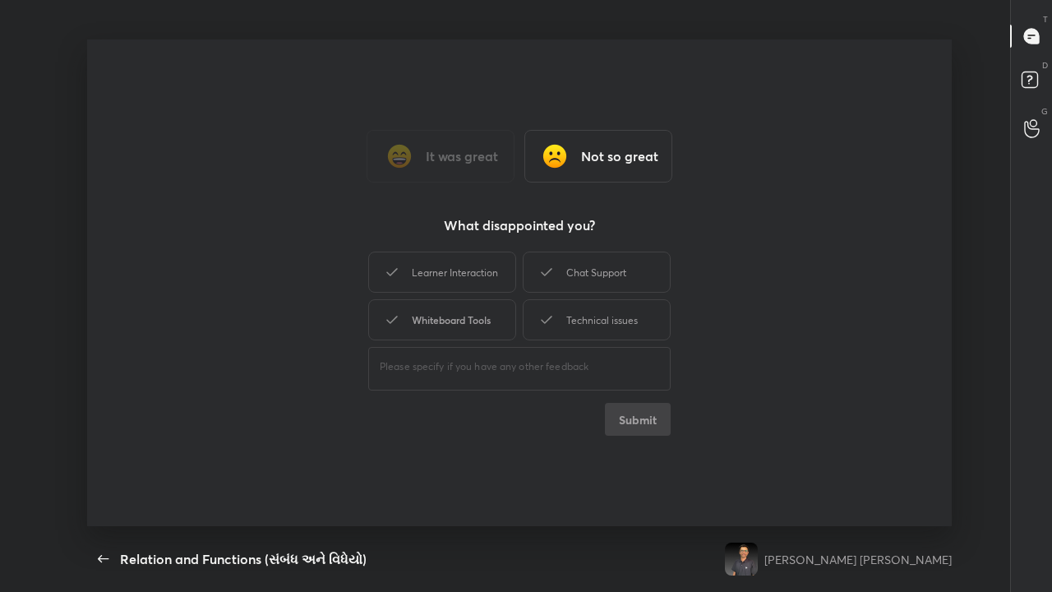
click at [500, 316] on div "Whiteboard Tools" at bounding box center [442, 319] width 148 height 41
click at [589, 386] on button "Submit" at bounding box center [638, 419] width 66 height 33
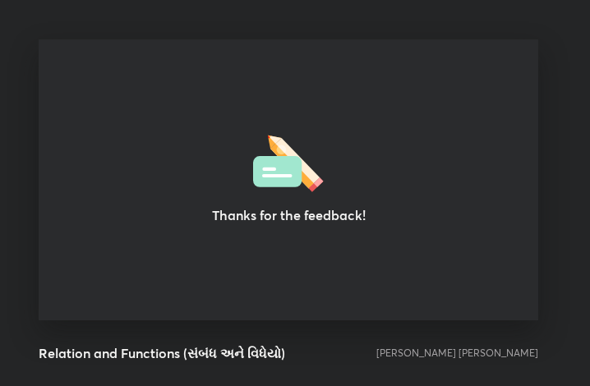
scroll to position [81923, 81627]
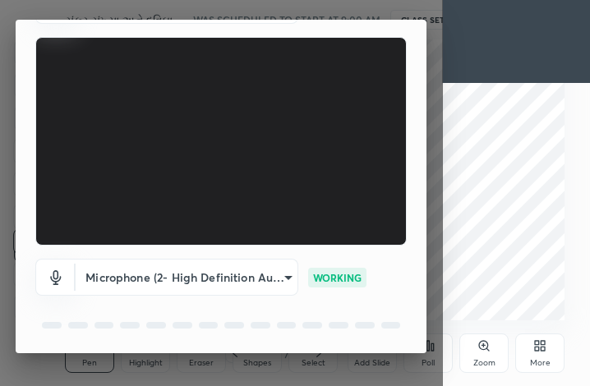
scroll to position [153, 0]
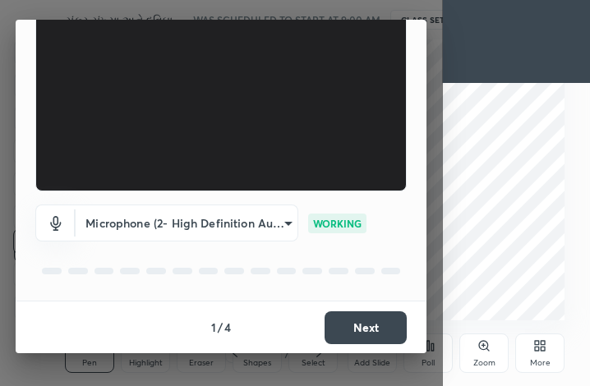
click at [358, 331] on button "Next" at bounding box center [366, 328] width 82 height 33
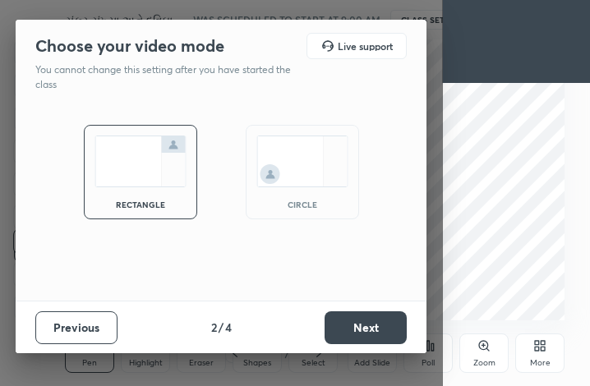
click at [360, 334] on button "Next" at bounding box center [366, 328] width 82 height 33
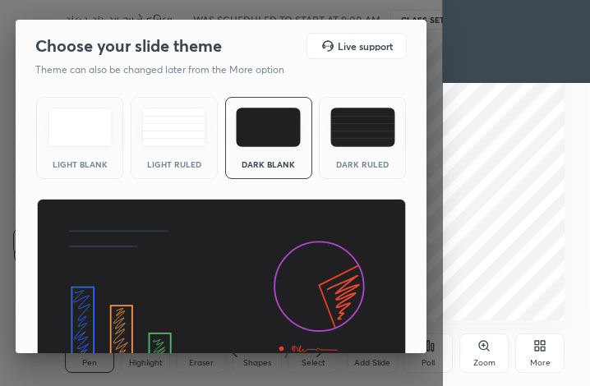
click at [360, 330] on img at bounding box center [221, 303] width 371 height 209
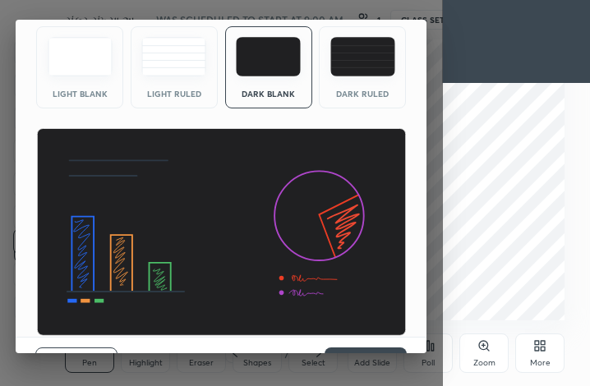
scroll to position [107, 0]
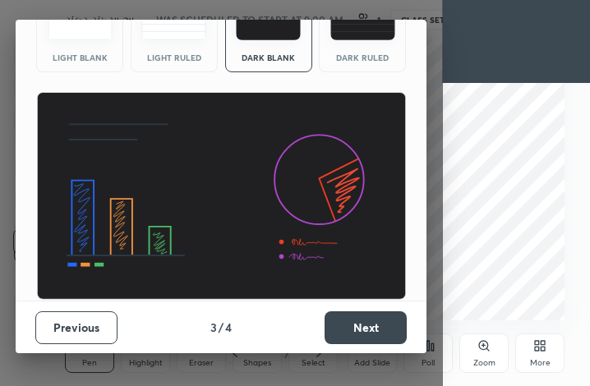
click at [364, 319] on button "Next" at bounding box center [366, 328] width 82 height 33
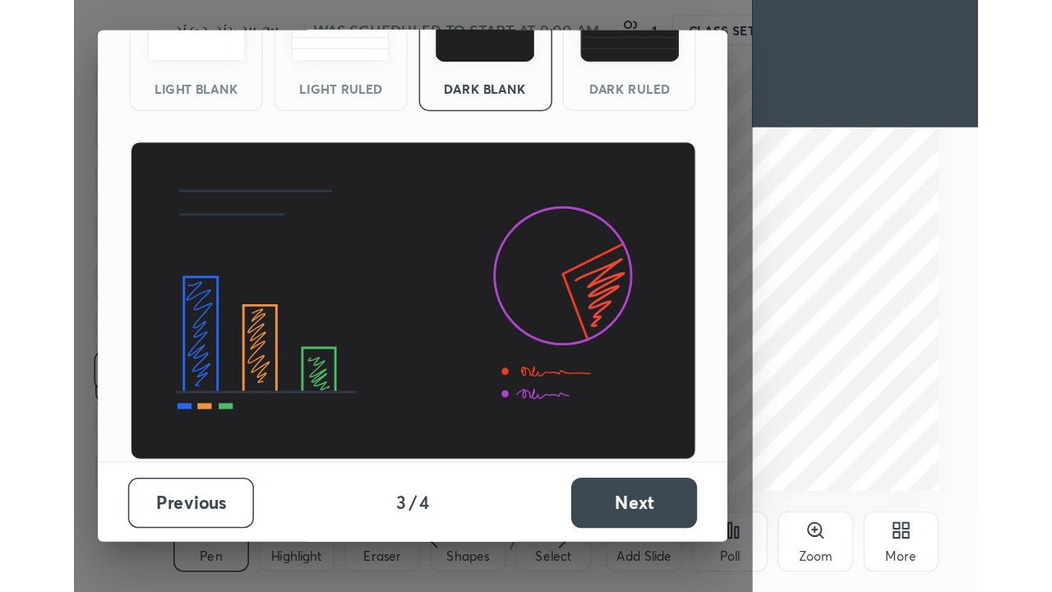
scroll to position [0, 0]
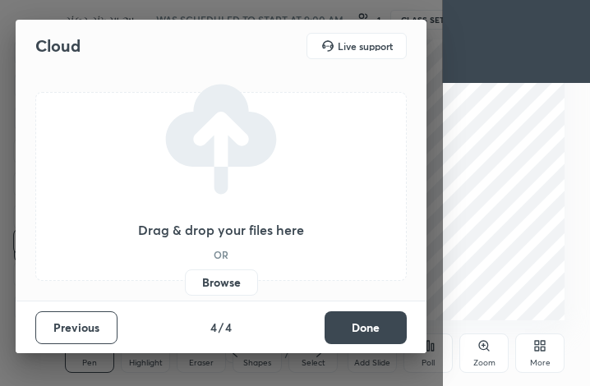
click at [376, 335] on button "Done" at bounding box center [366, 328] width 82 height 33
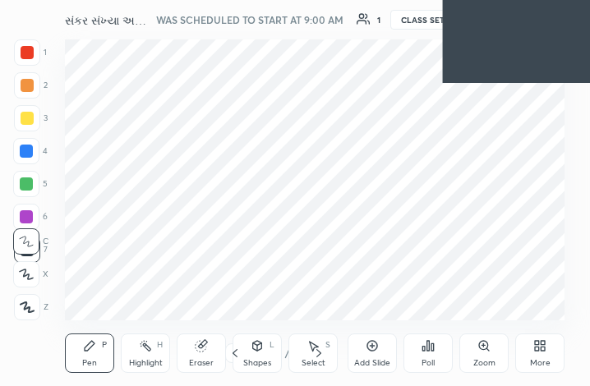
click at [543, 359] on div "More" at bounding box center [540, 363] width 21 height 8
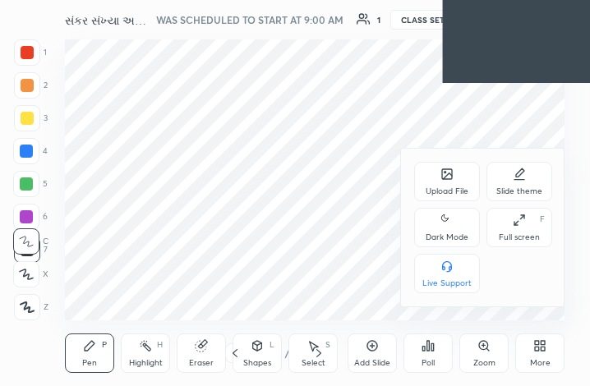
click at [528, 235] on div "Full screen" at bounding box center [519, 237] width 41 height 8
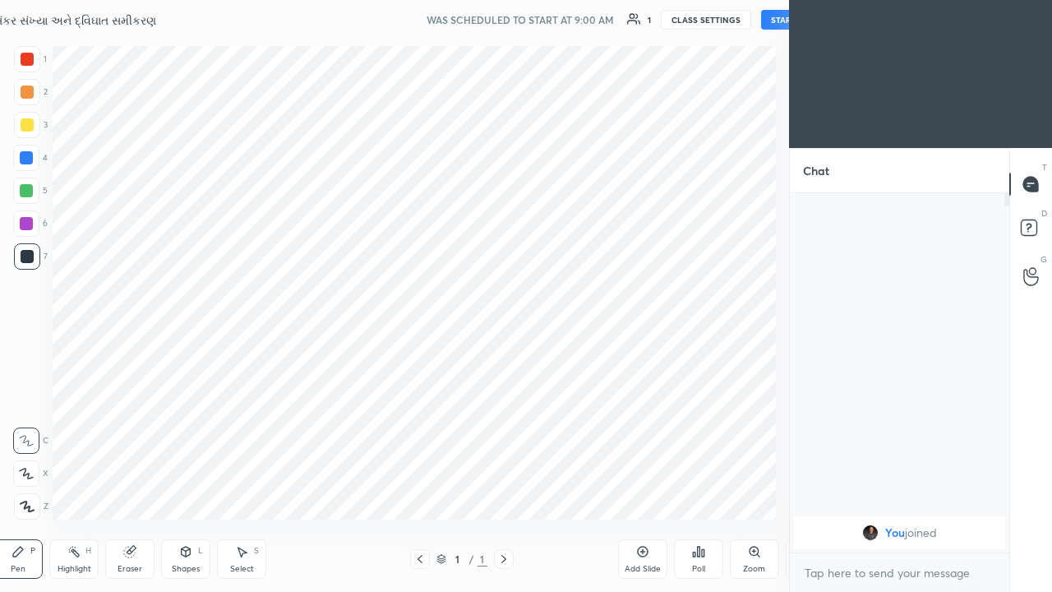
scroll to position [81717, 81480]
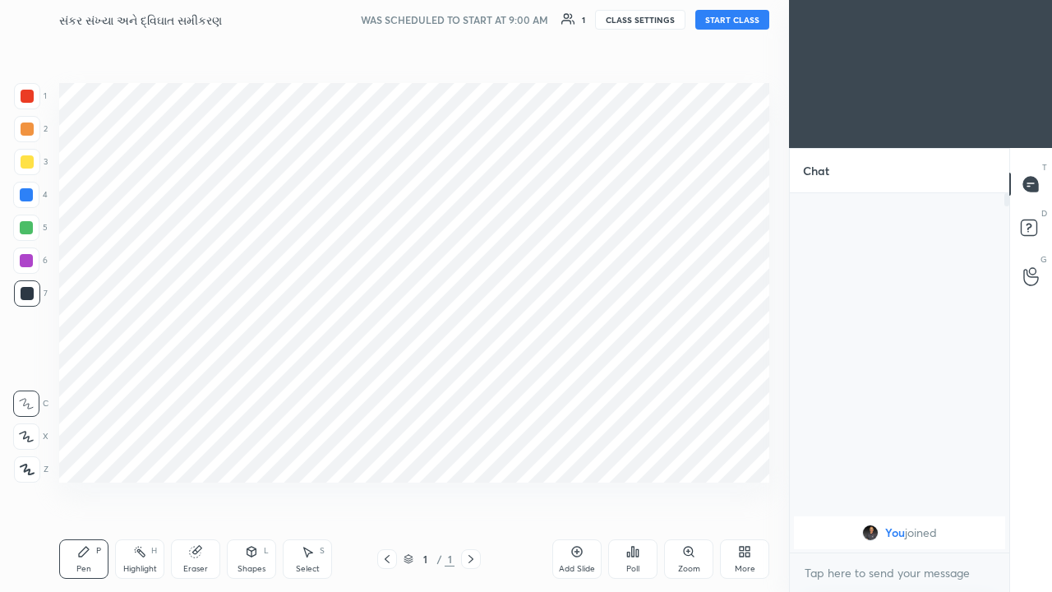
click at [589, 16] on button "START CLASS" at bounding box center [732, 20] width 74 height 20
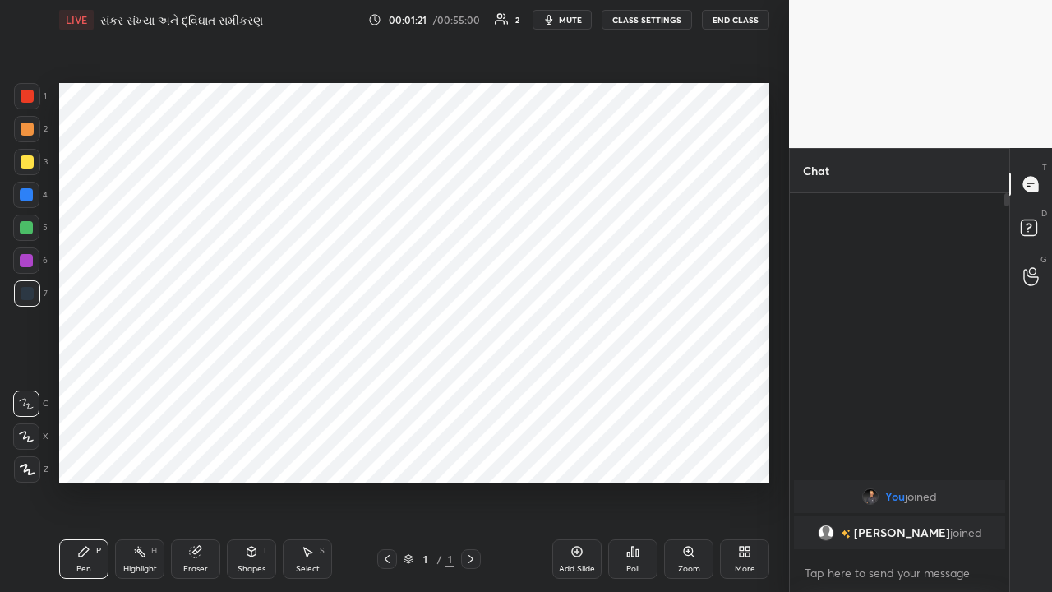
click at [585, 386] on div "Add Slide" at bounding box center [576, 558] width 49 height 39
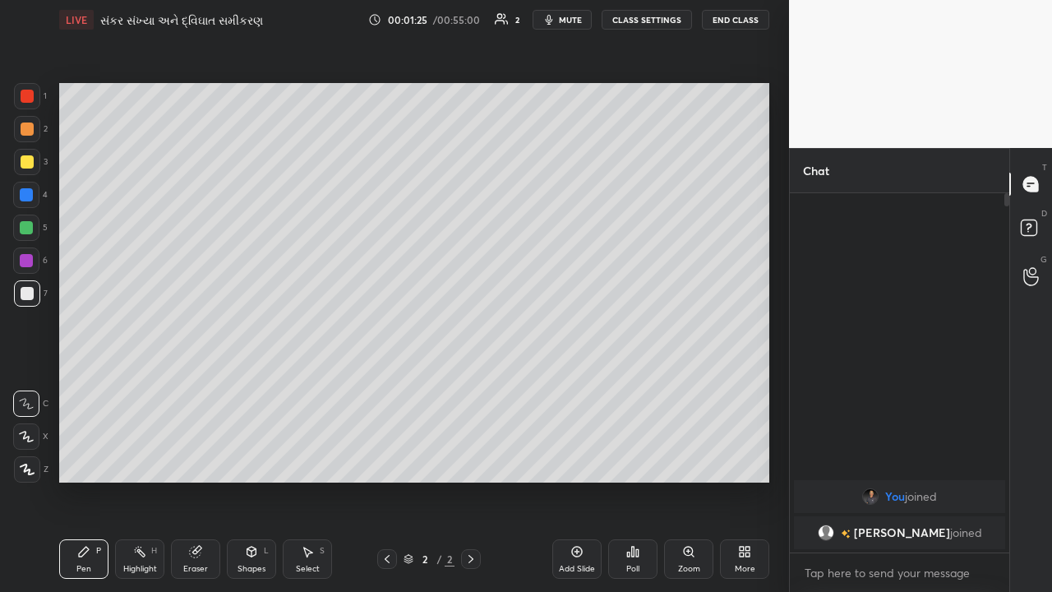
click at [25, 131] on div at bounding box center [27, 128] width 13 height 13
click at [23, 298] on div at bounding box center [27, 293] width 13 height 13
click at [30, 166] on div at bounding box center [27, 161] width 13 height 13
click at [303, 386] on div "Select S" at bounding box center [307, 558] width 49 height 39
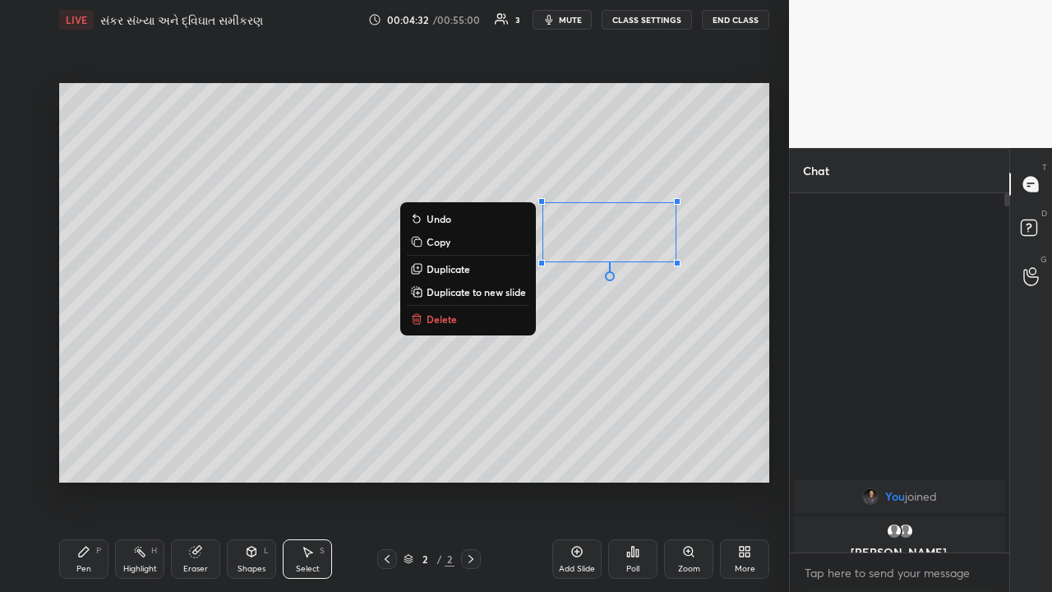
click at [436, 327] on button "Delete" at bounding box center [468, 319] width 122 height 20
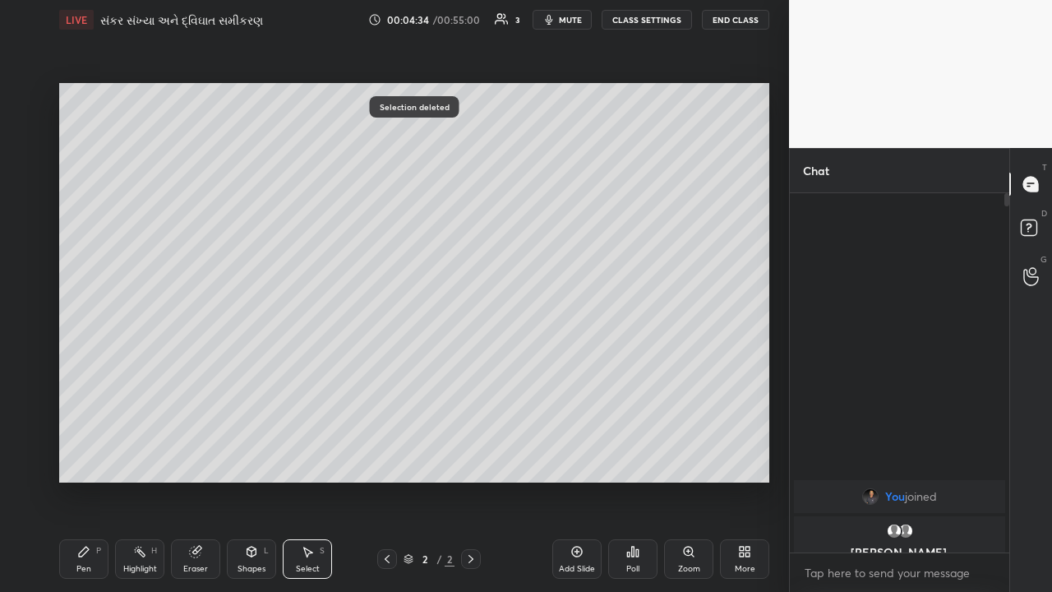
click at [91, 386] on div "Pen P" at bounding box center [83, 558] width 49 height 39
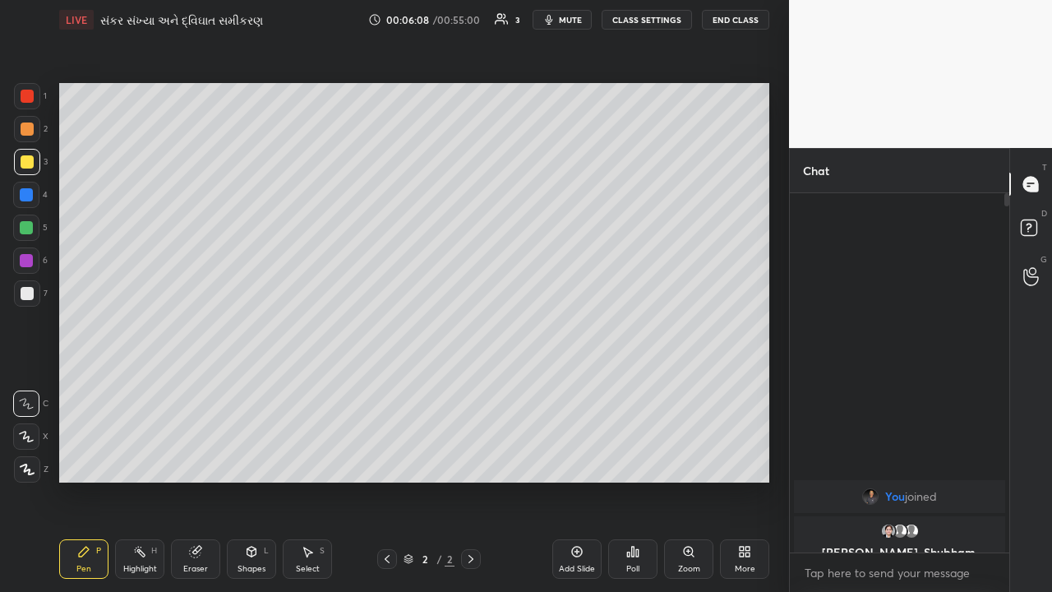
click at [305, 386] on div "Select" at bounding box center [308, 569] width 24 height 8
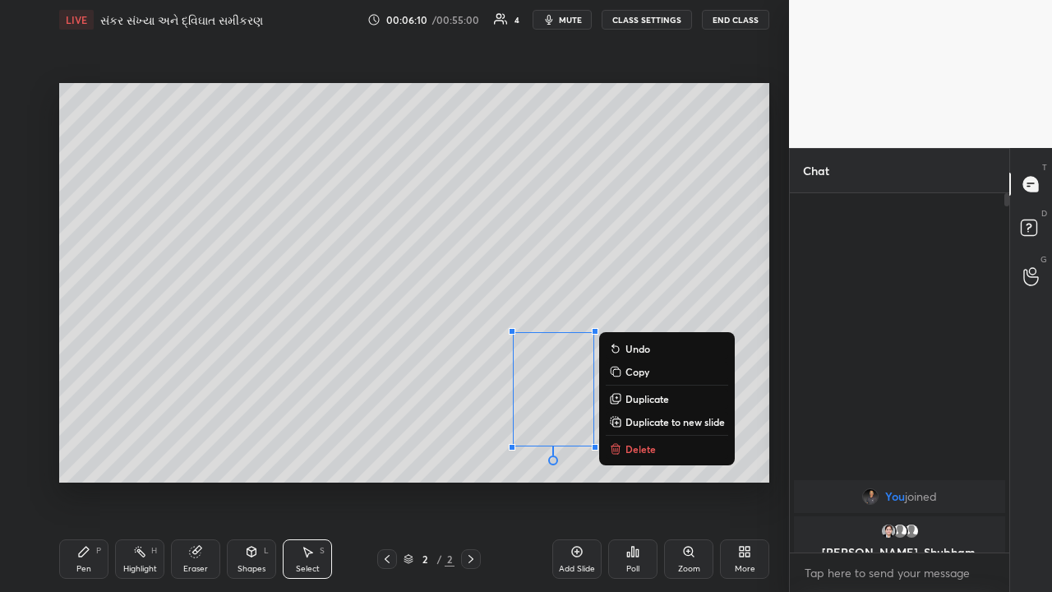
click at [589, 386] on p "Delete" at bounding box center [641, 448] width 30 height 13
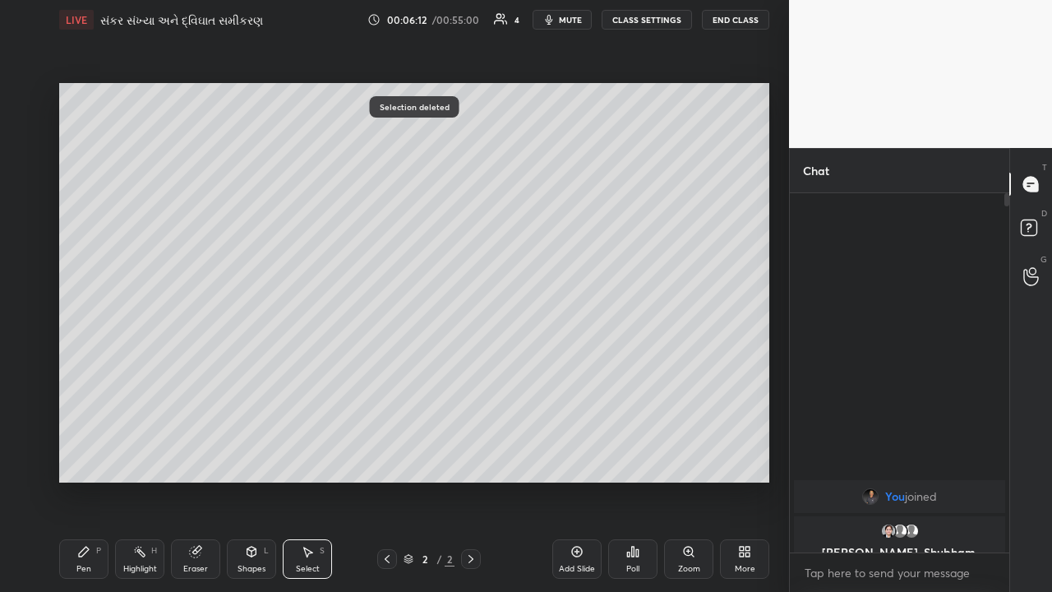
click at [78, 386] on div "Pen" at bounding box center [83, 569] width 15 height 8
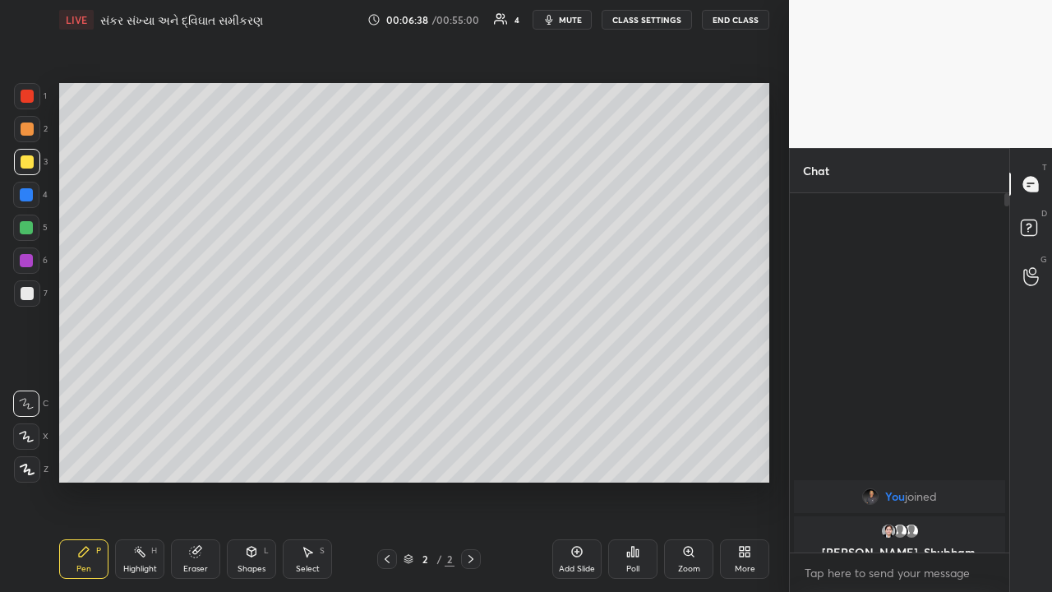
click at [30, 226] on div at bounding box center [26, 227] width 13 height 13
click at [31, 164] on div at bounding box center [27, 161] width 13 height 13
click at [314, 386] on div "Select S" at bounding box center [307, 558] width 49 height 39
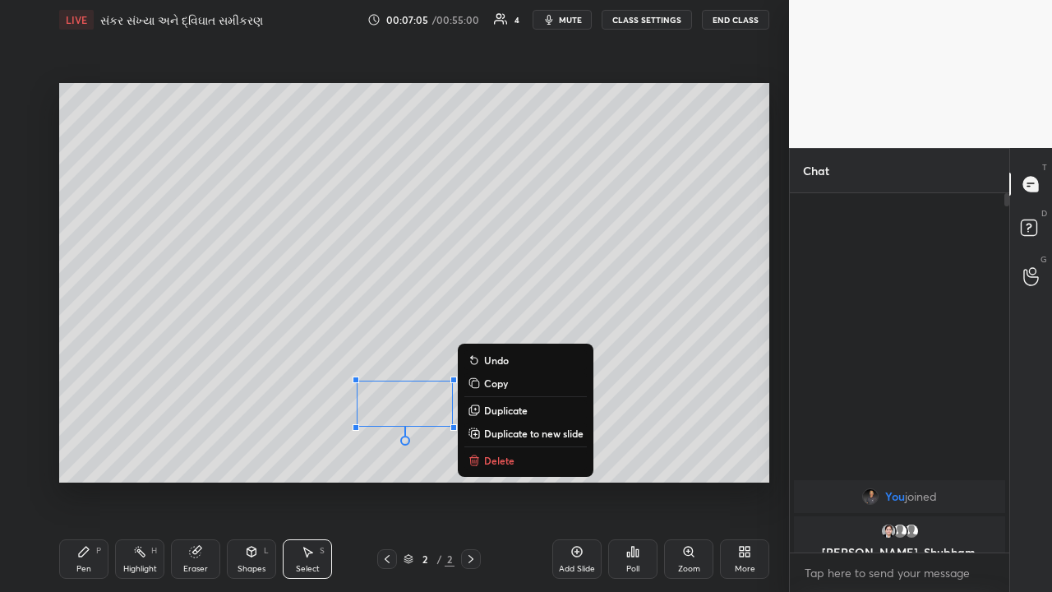
click at [483, 386] on button "Delete" at bounding box center [525, 460] width 122 height 20
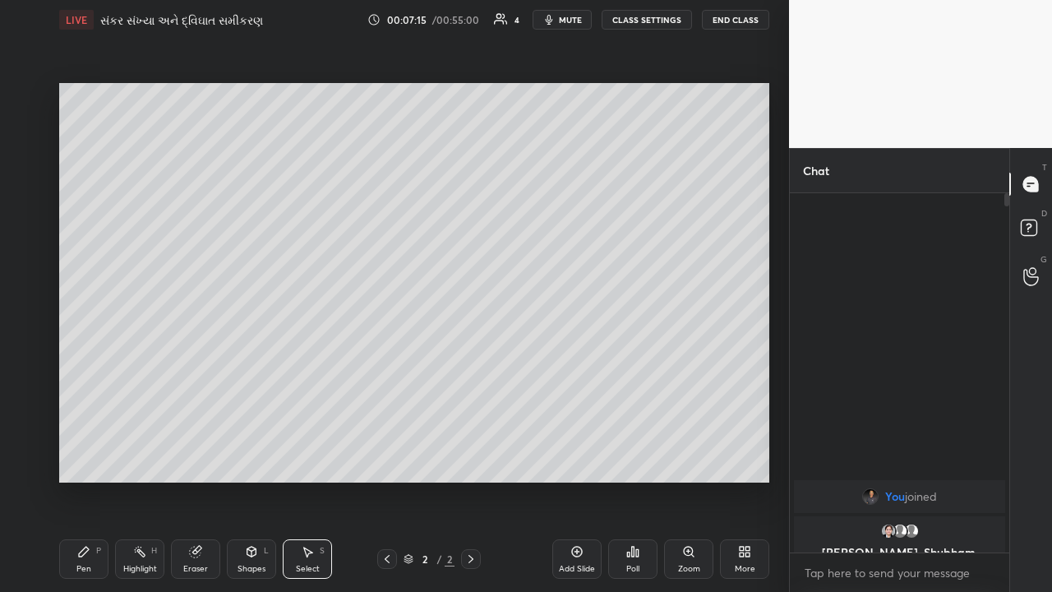
click at [89, 386] on div "Pen P" at bounding box center [83, 558] width 49 height 39
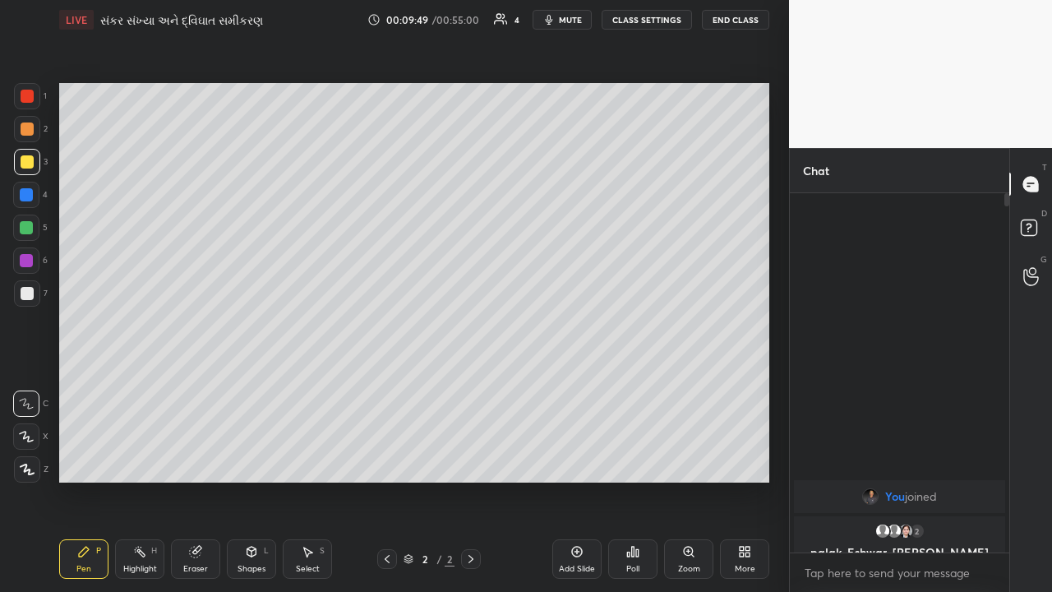
click at [576, 386] on div "Add Slide" at bounding box center [576, 558] width 49 height 39
click at [35, 298] on div at bounding box center [27, 293] width 26 height 26
click at [305, 386] on div "Select" at bounding box center [308, 569] width 24 height 8
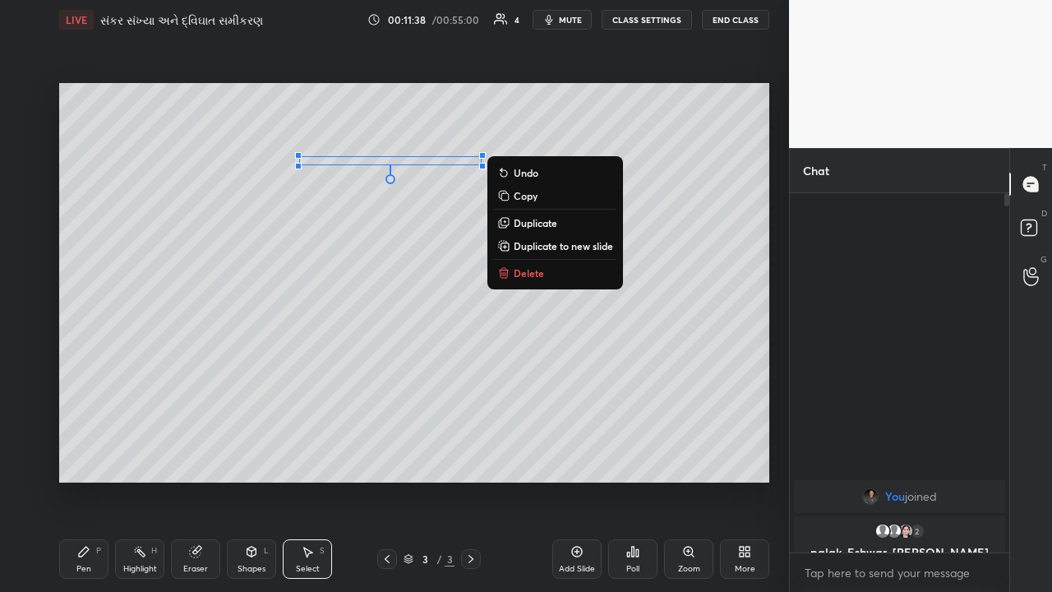
click at [514, 270] on p "Delete" at bounding box center [529, 272] width 30 height 13
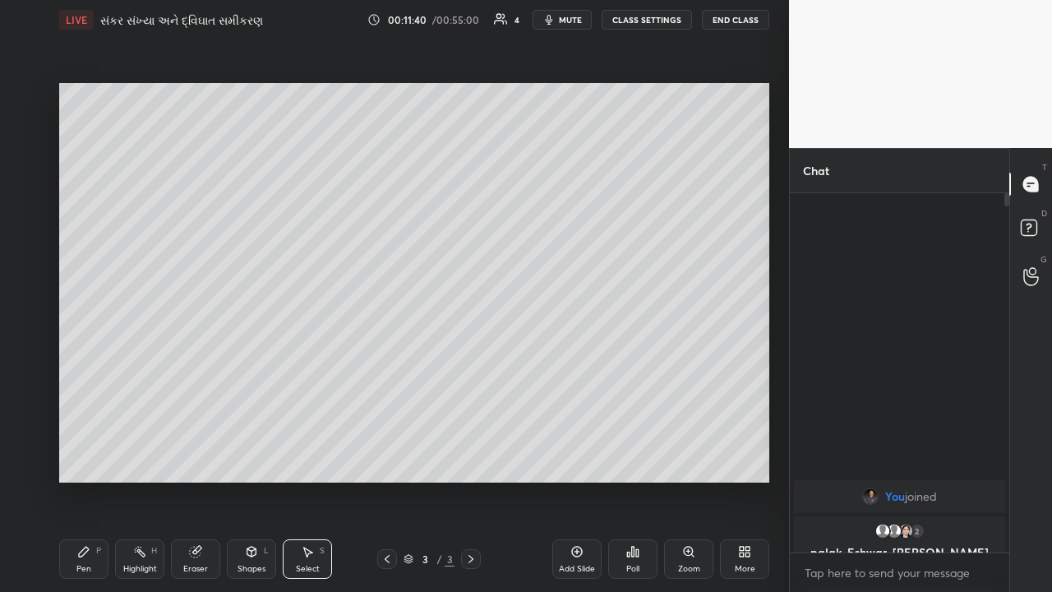
click at [89, 386] on div "Pen" at bounding box center [83, 569] width 15 height 8
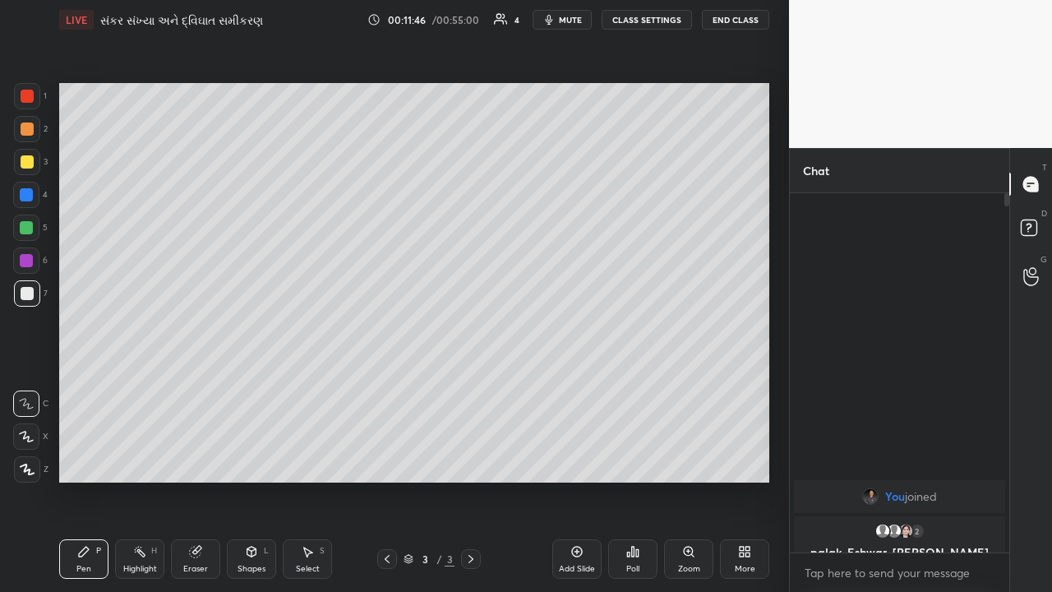
click at [29, 164] on div at bounding box center [27, 161] width 13 height 13
click at [26, 236] on div at bounding box center [26, 228] width 26 height 26
click at [30, 175] on div "3" at bounding box center [31, 165] width 34 height 33
click at [25, 291] on div at bounding box center [27, 293] width 13 height 13
click at [196, 386] on div "Eraser" at bounding box center [195, 558] width 49 height 39
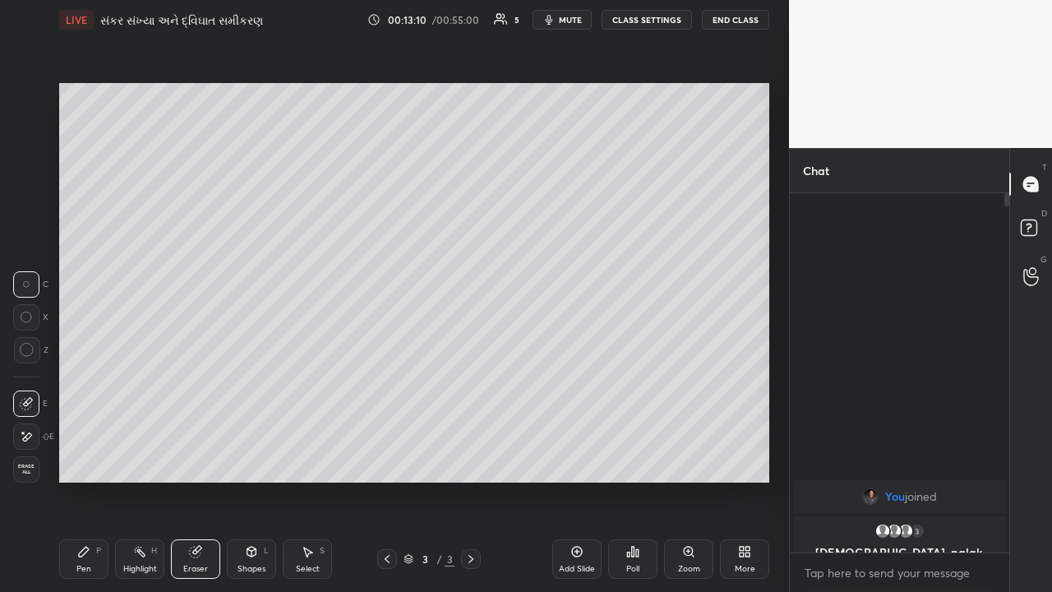
click at [143, 386] on div "Highlight H" at bounding box center [139, 558] width 49 height 39
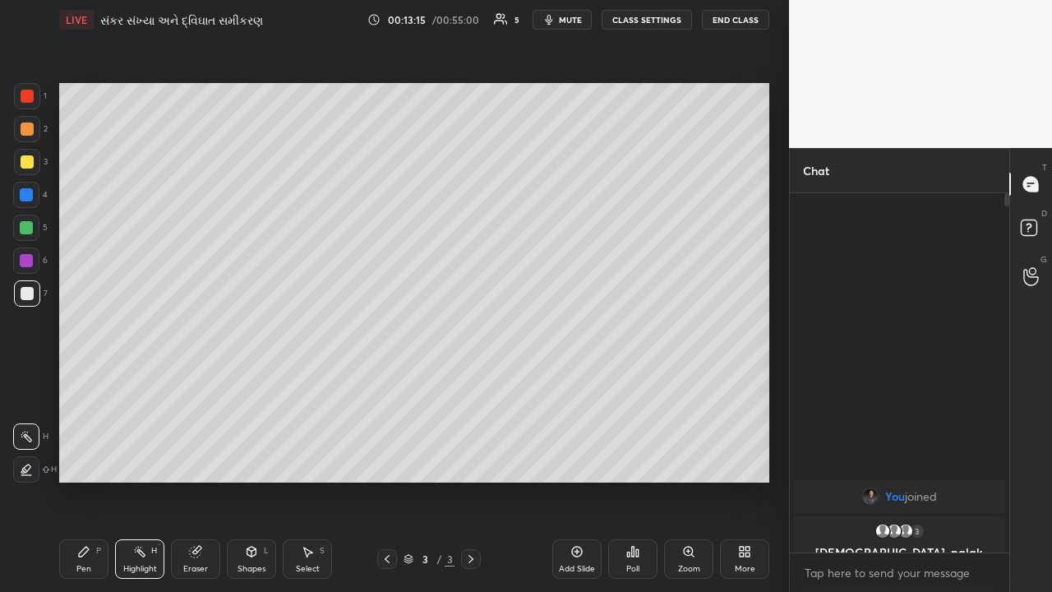
click at [99, 386] on div "Pen P" at bounding box center [83, 558] width 49 height 39
click at [24, 256] on div at bounding box center [26, 260] width 13 height 13
click at [35, 293] on div at bounding box center [27, 293] width 26 height 26
click at [28, 266] on div at bounding box center [26, 260] width 13 height 13
click at [580, 386] on icon at bounding box center [576, 551] width 13 height 13
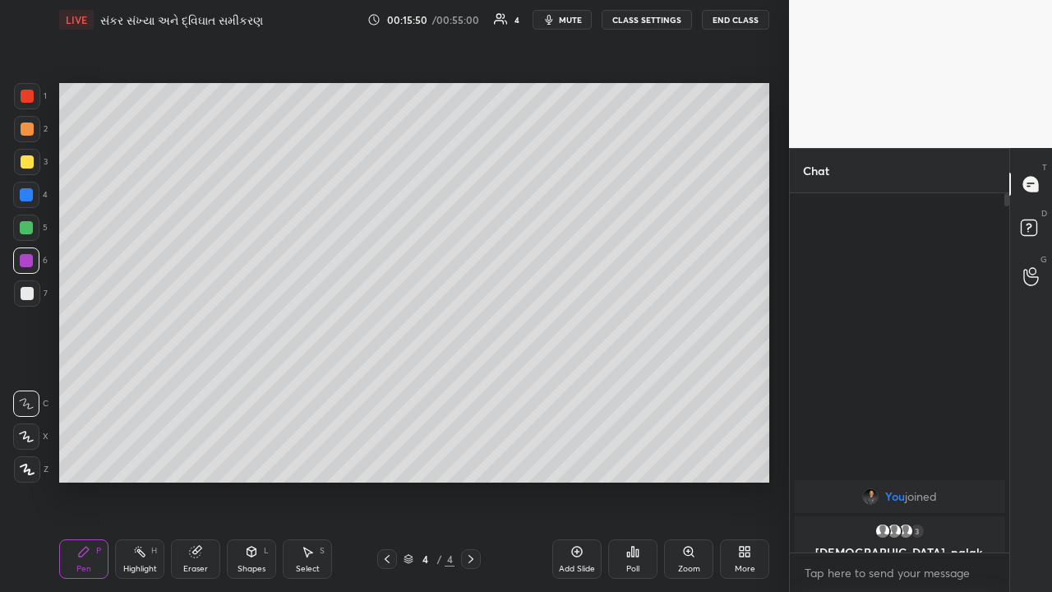
click at [25, 202] on div at bounding box center [26, 195] width 26 height 26
click at [28, 293] on div at bounding box center [27, 293] width 13 height 13
click at [26, 229] on div at bounding box center [26, 227] width 13 height 13
click at [27, 265] on div at bounding box center [26, 260] width 13 height 13
click at [35, 290] on div at bounding box center [27, 293] width 26 height 26
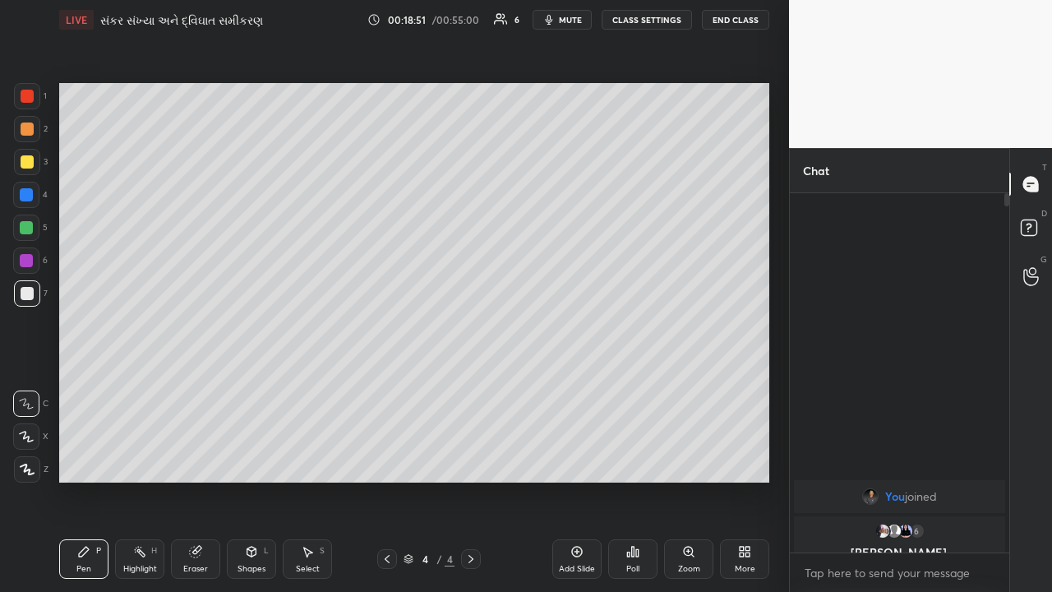
click at [29, 265] on div at bounding box center [26, 260] width 13 height 13
click at [24, 296] on div at bounding box center [27, 293] width 13 height 13
click at [33, 127] on div at bounding box center [27, 128] width 13 height 13
click at [198, 386] on div "Eraser" at bounding box center [195, 558] width 49 height 39
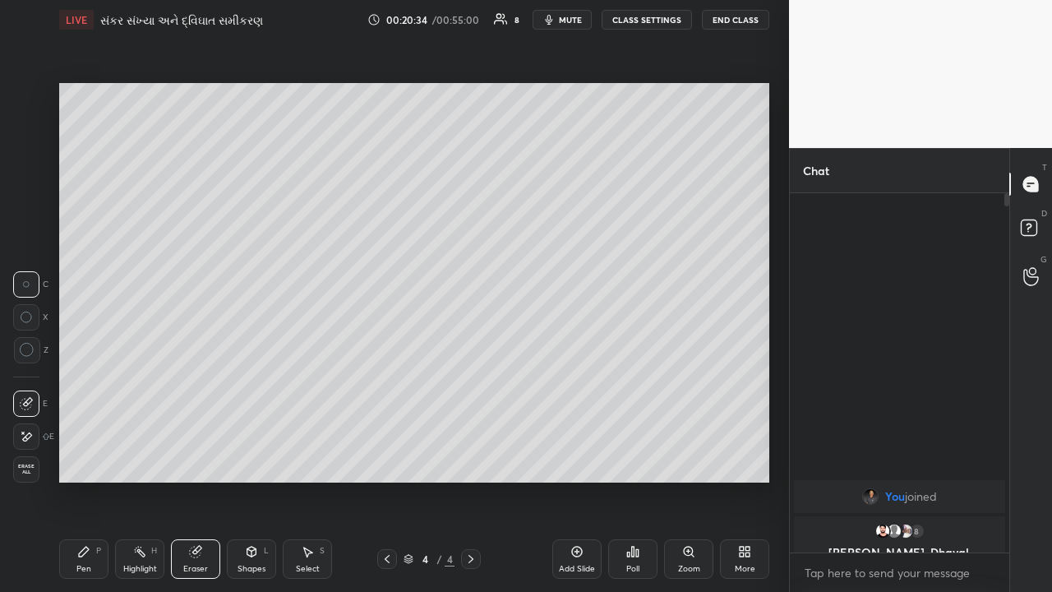
click at [91, 386] on div "Pen P" at bounding box center [83, 558] width 49 height 39
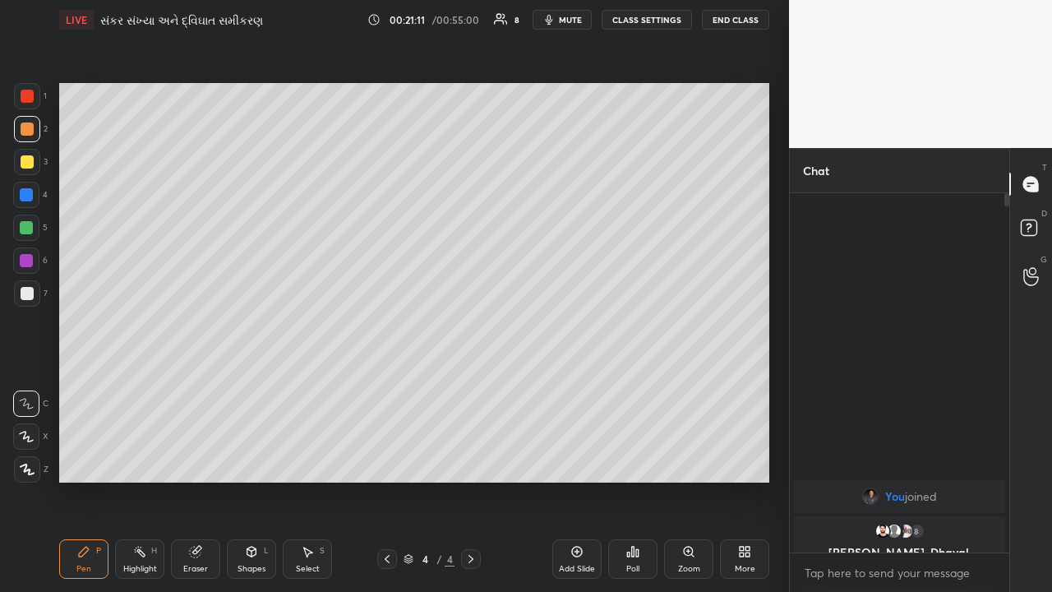
click at [28, 167] on div at bounding box center [27, 161] width 13 height 13
click at [152, 386] on div "Highlight H" at bounding box center [139, 558] width 49 height 39
click at [92, 386] on div "Pen P" at bounding box center [83, 558] width 49 height 39
click at [155, 386] on div "Highlight H" at bounding box center [139, 558] width 49 height 39
click at [96, 386] on div "Pen P" at bounding box center [83, 558] width 49 height 39
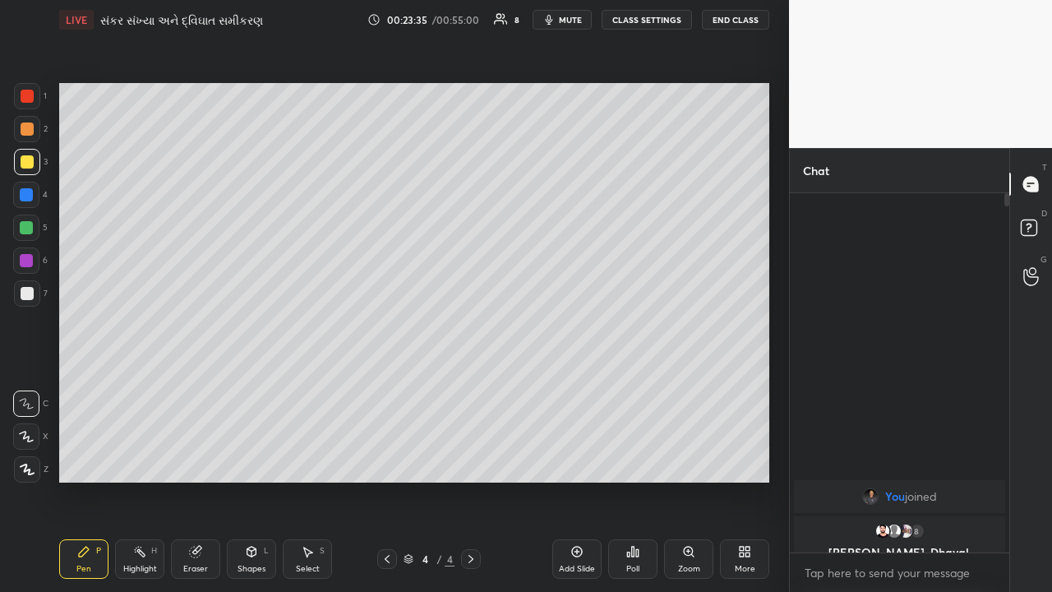
click at [565, 386] on div "Add Slide" at bounding box center [576, 558] width 49 height 39
click at [19, 301] on div at bounding box center [27, 293] width 26 height 26
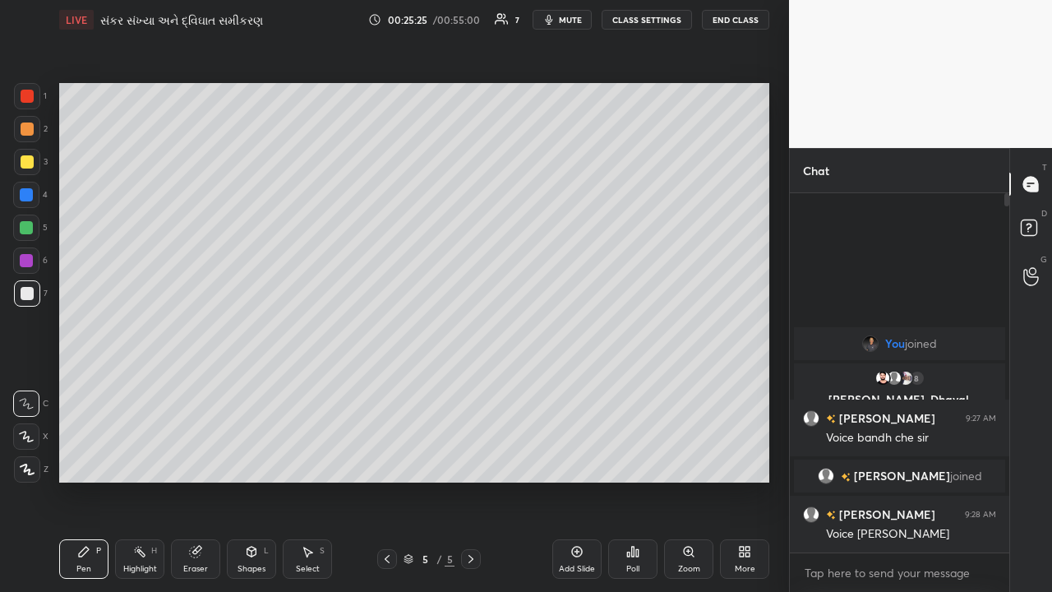
click at [29, 231] on div at bounding box center [26, 227] width 13 height 13
click at [21, 164] on div at bounding box center [27, 161] width 13 height 13
click at [30, 294] on div at bounding box center [27, 293] width 13 height 13
click at [141, 386] on icon at bounding box center [139, 551] width 13 height 13
click at [27, 230] on div at bounding box center [26, 227] width 13 height 13
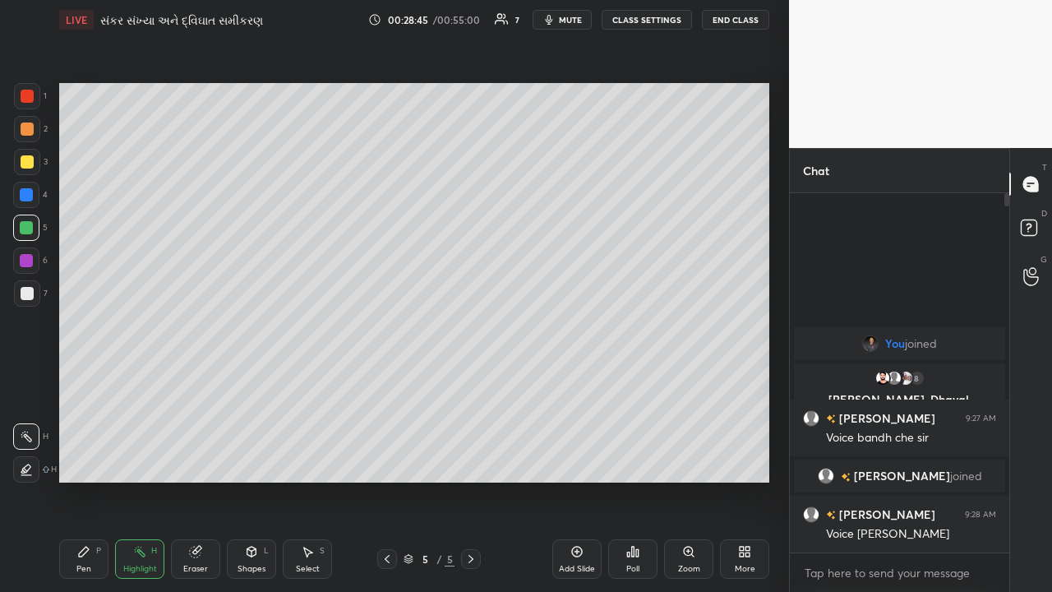
click at [33, 386] on div at bounding box center [26, 469] width 26 height 26
click at [30, 386] on icon at bounding box center [26, 436] width 13 height 13
click at [97, 386] on div "P" at bounding box center [98, 551] width 5 height 8
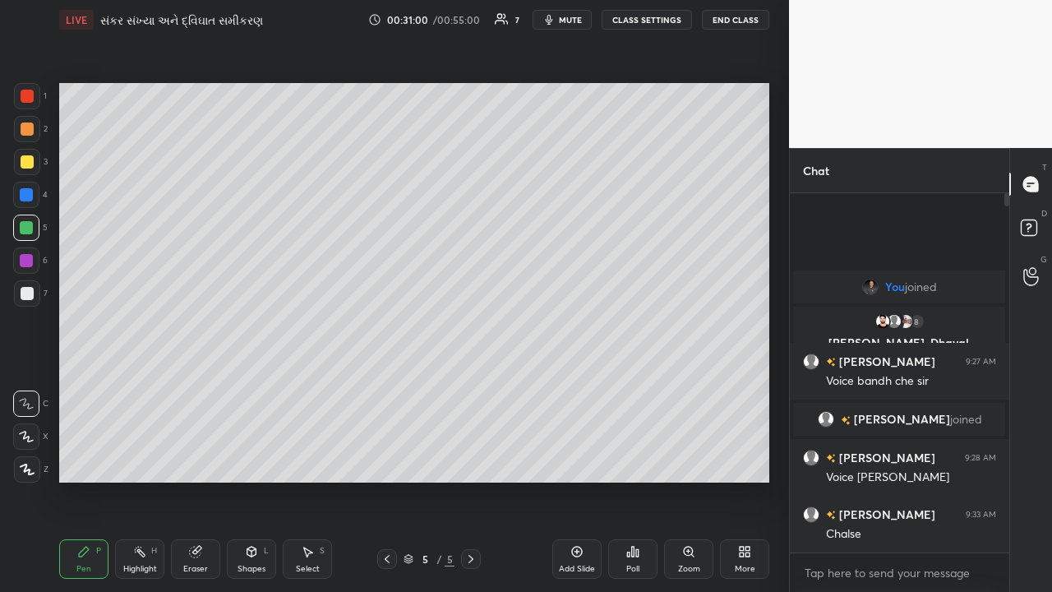
click at [576, 386] on div "Add Slide" at bounding box center [576, 558] width 49 height 39
click at [23, 300] on div at bounding box center [27, 293] width 26 height 26
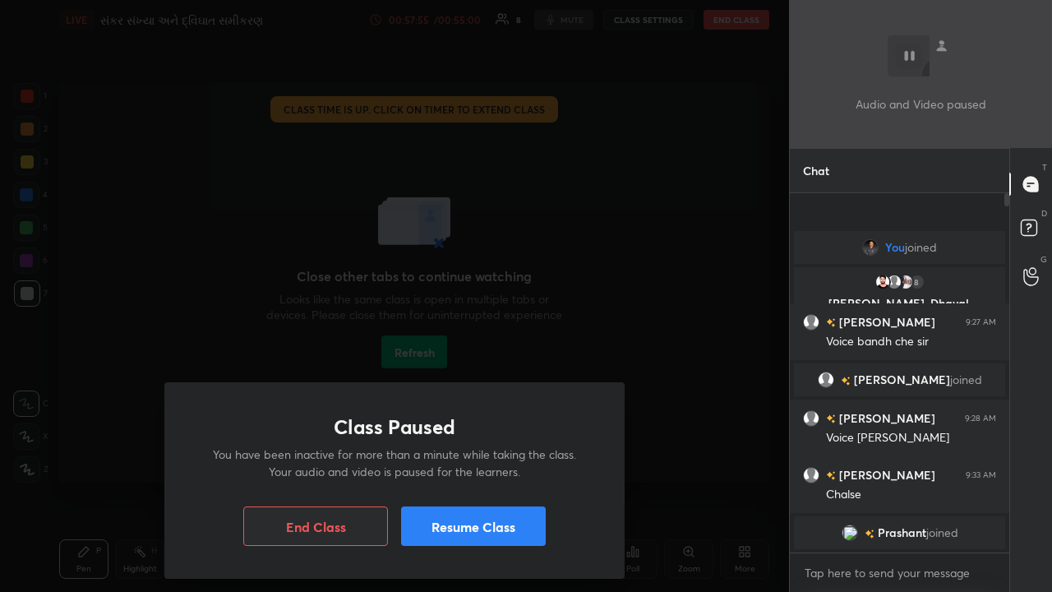
click at [547, 219] on div "Class Paused You have been inactive for more than a minute while taking the cla…" at bounding box center [394, 296] width 789 height 592
click at [549, 219] on div "Class Paused You have been inactive for more than a minute while taking the cla…" at bounding box center [394, 296] width 789 height 592
click at [555, 206] on div "Class Paused You have been inactive for more than a minute while taking the cla…" at bounding box center [394, 296] width 789 height 592
click at [561, 202] on div "Class Paused You have been inactive for more than a minute while taking the cla…" at bounding box center [394, 296] width 789 height 592
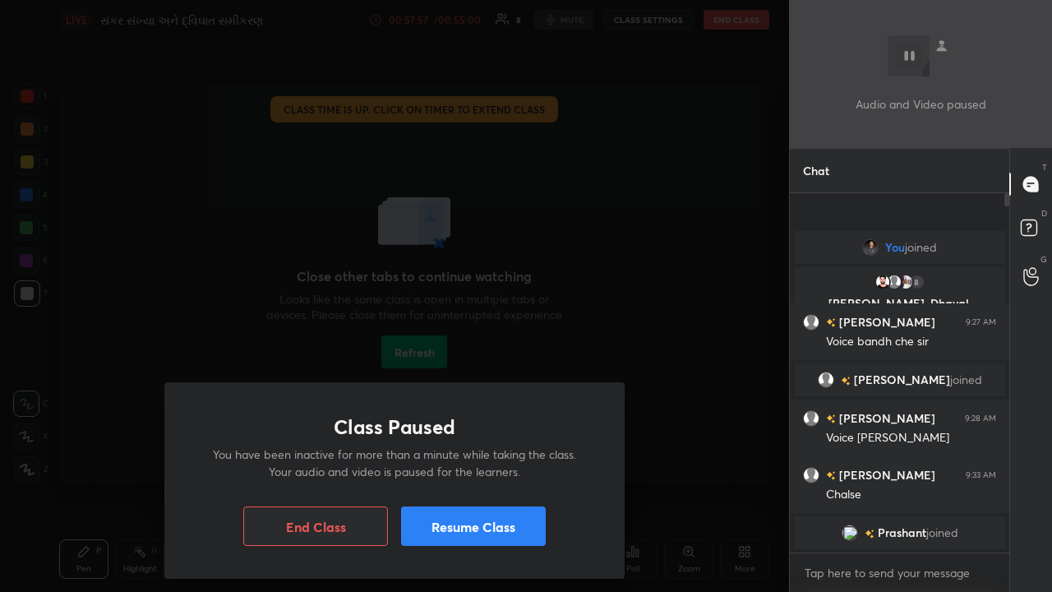
click at [350, 386] on button "End Class" at bounding box center [315, 525] width 145 height 39
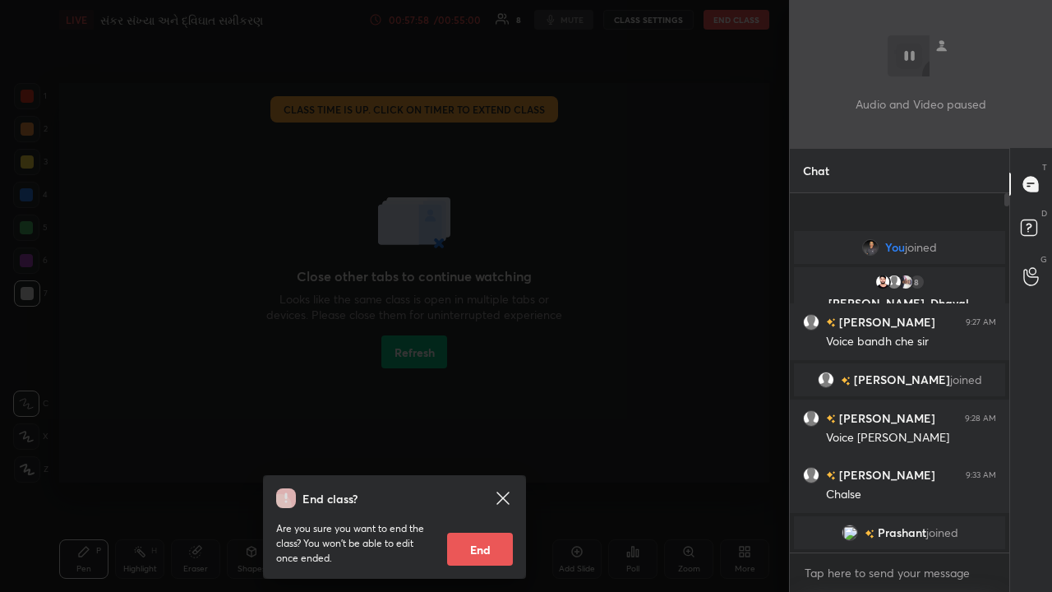
click at [481, 386] on button "End" at bounding box center [480, 549] width 66 height 33
type textarea "x"
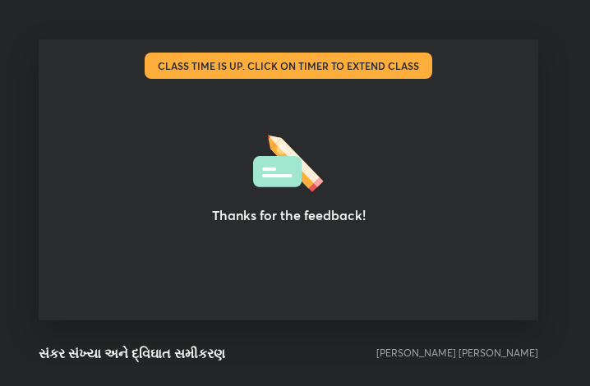
scroll to position [81923, 81627]
